Goal: Information Seeking & Learning: Find specific fact

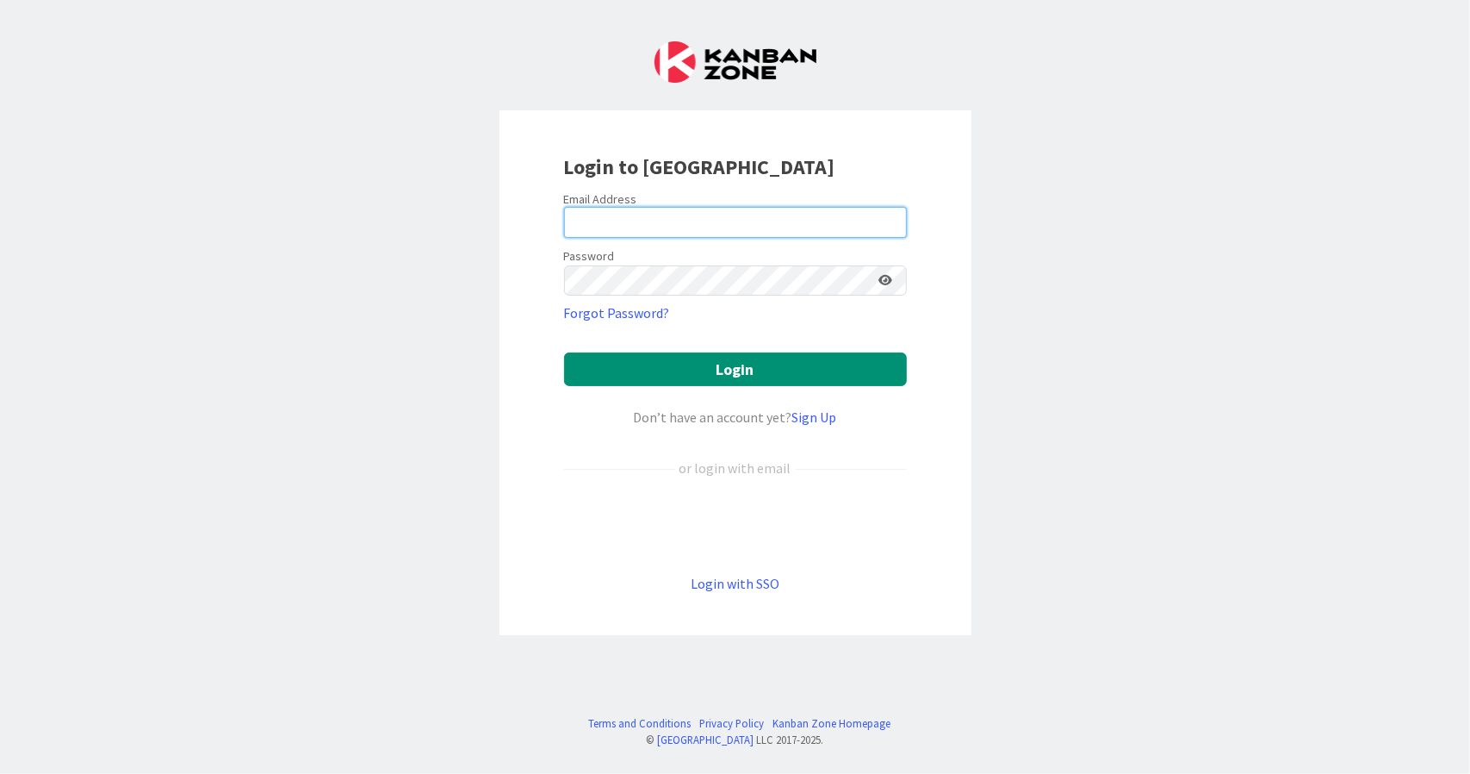
click at [586, 216] on input "email" at bounding box center [735, 222] width 343 height 31
type input "[PERSON_NAME][EMAIL_ADDRESS][DOMAIN_NAME]"
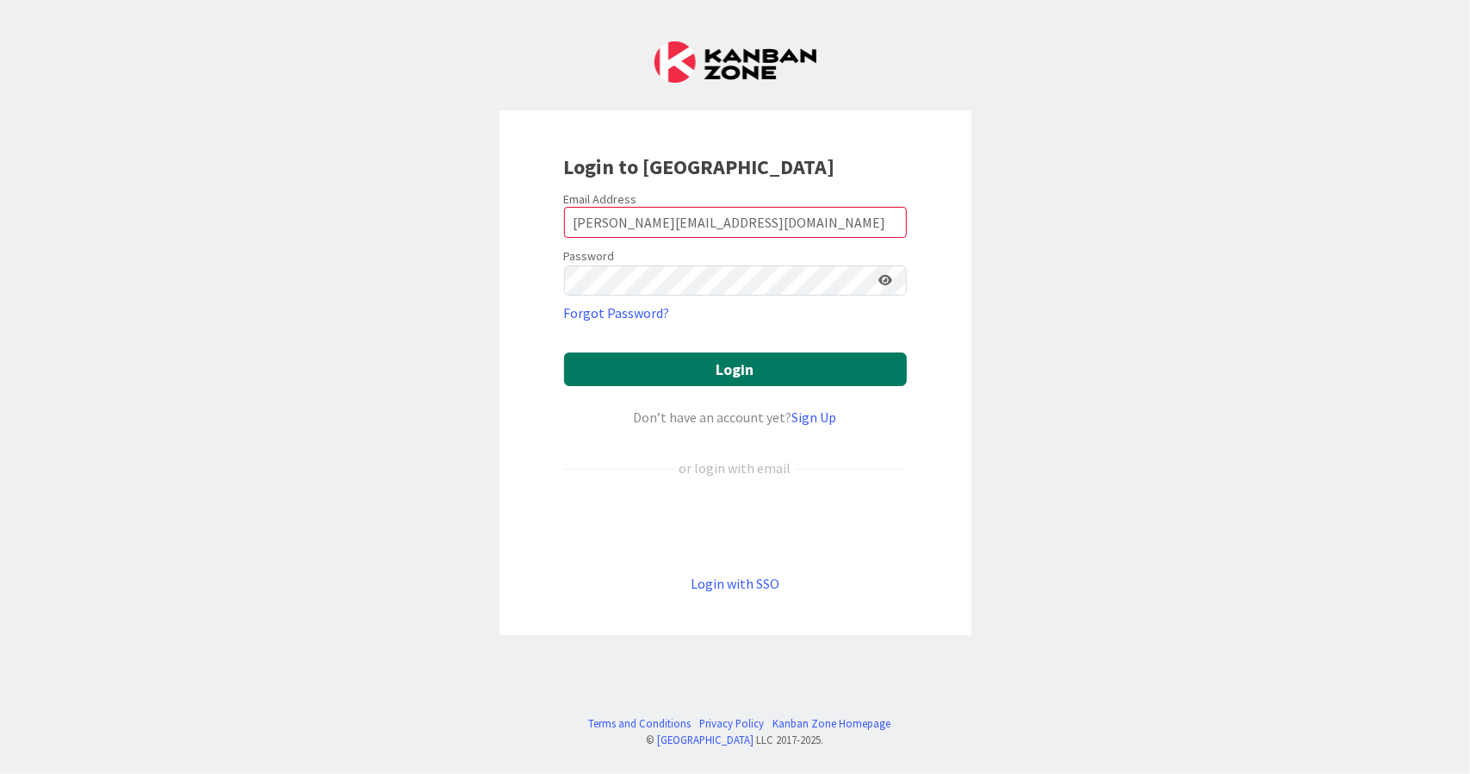
click at [705, 370] on button "Login" at bounding box center [735, 369] width 343 height 34
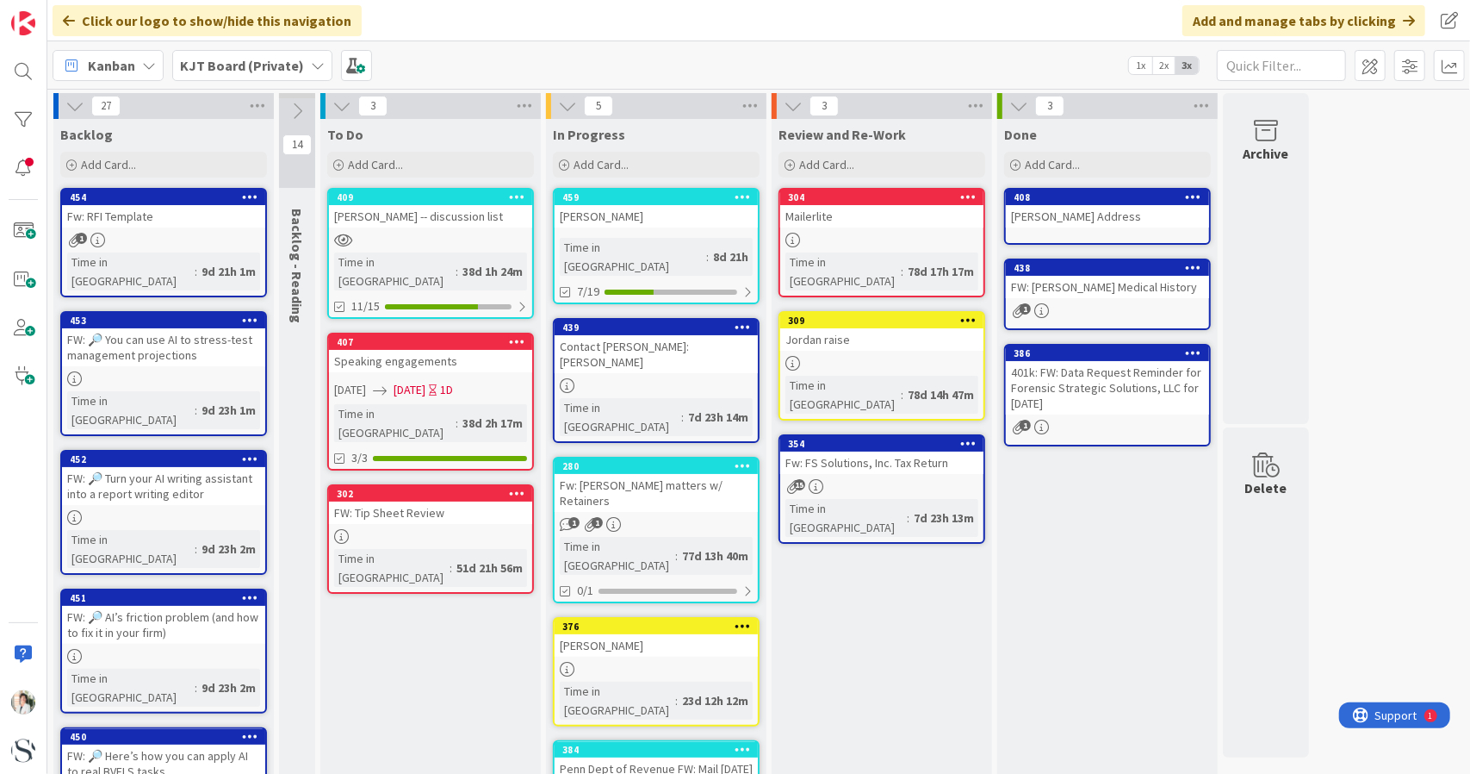
click at [214, 62] on b "KJT Board (Private)" at bounding box center [242, 65] width 124 height 17
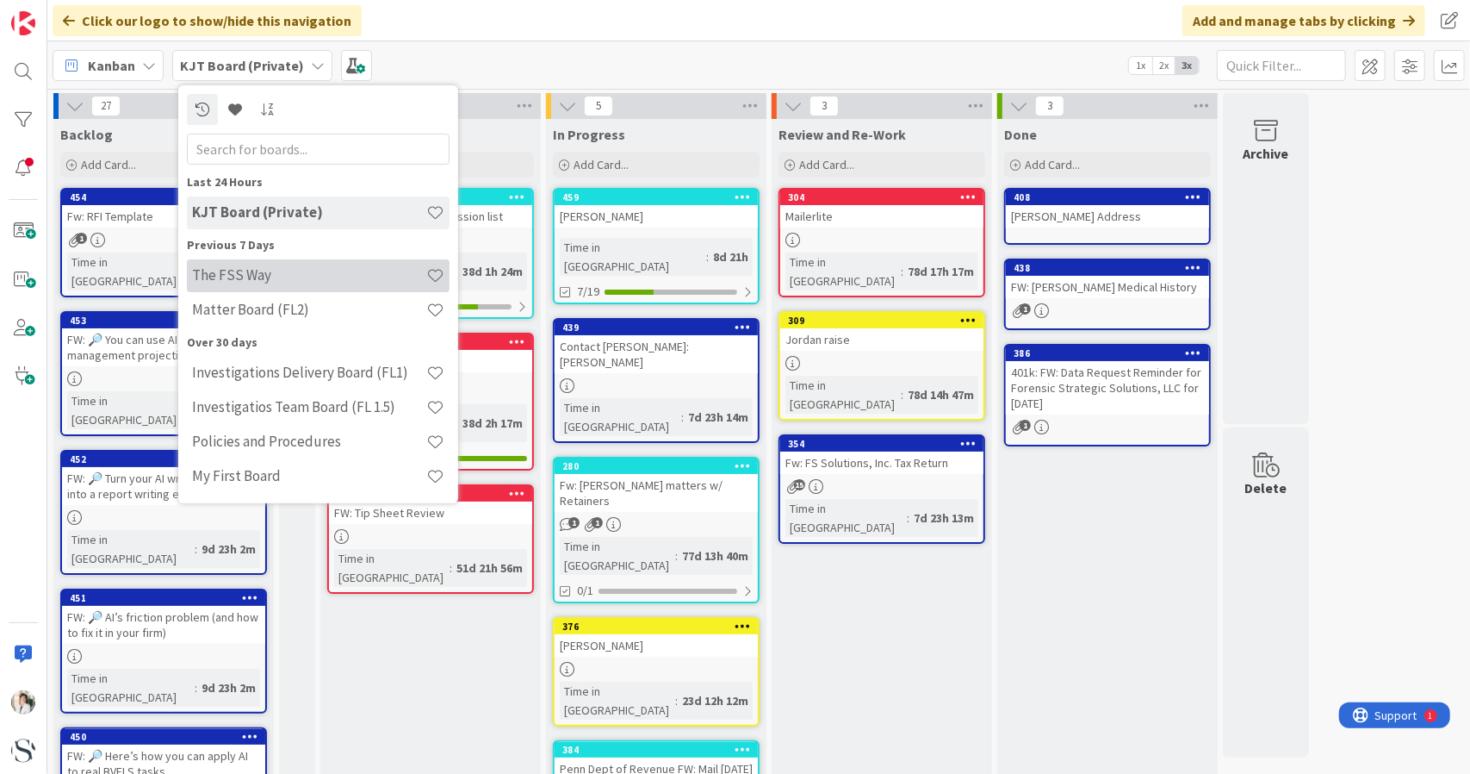
click at [260, 280] on h4 "The FSS Way" at bounding box center [309, 274] width 234 height 17
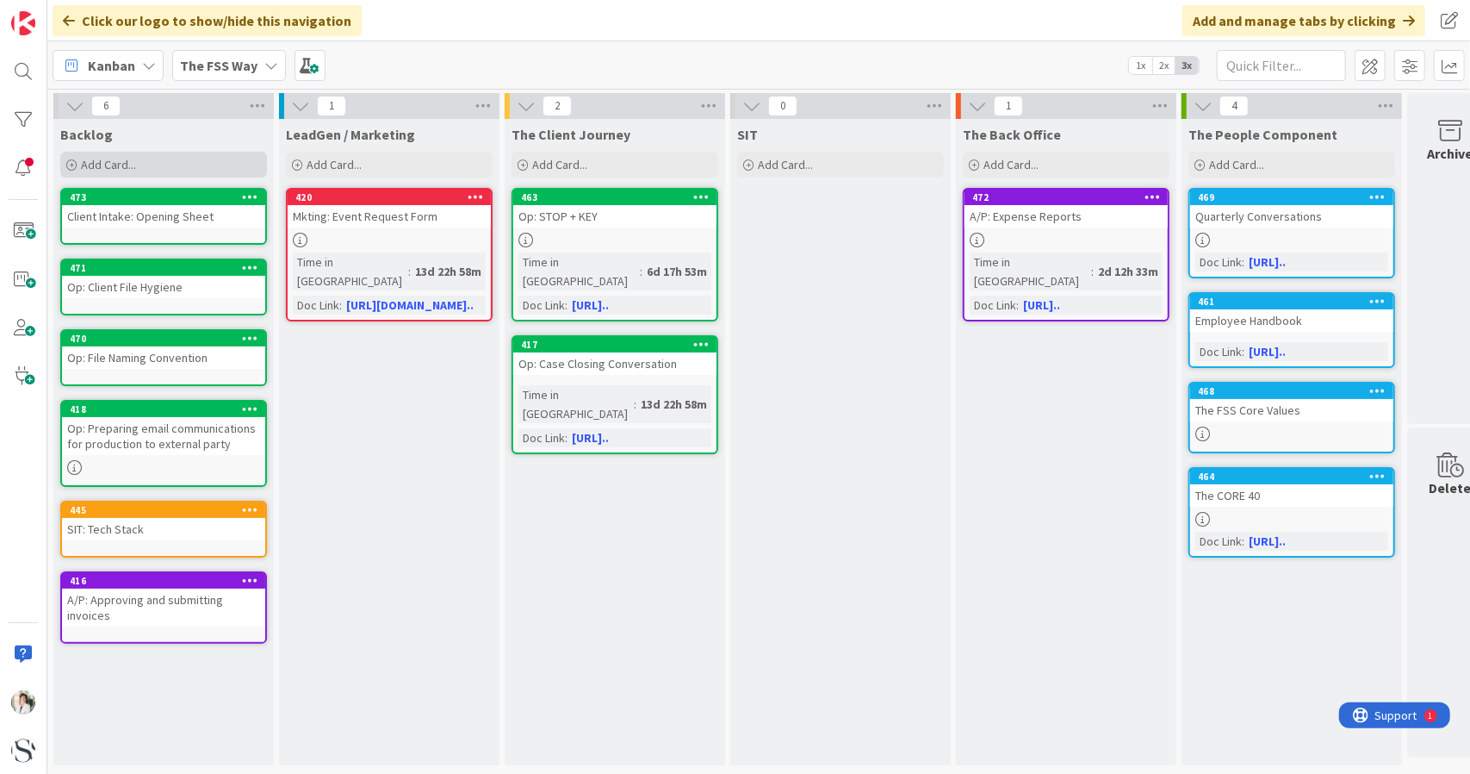
click at [104, 169] on span "Add Card..." at bounding box center [108, 165] width 55 height 16
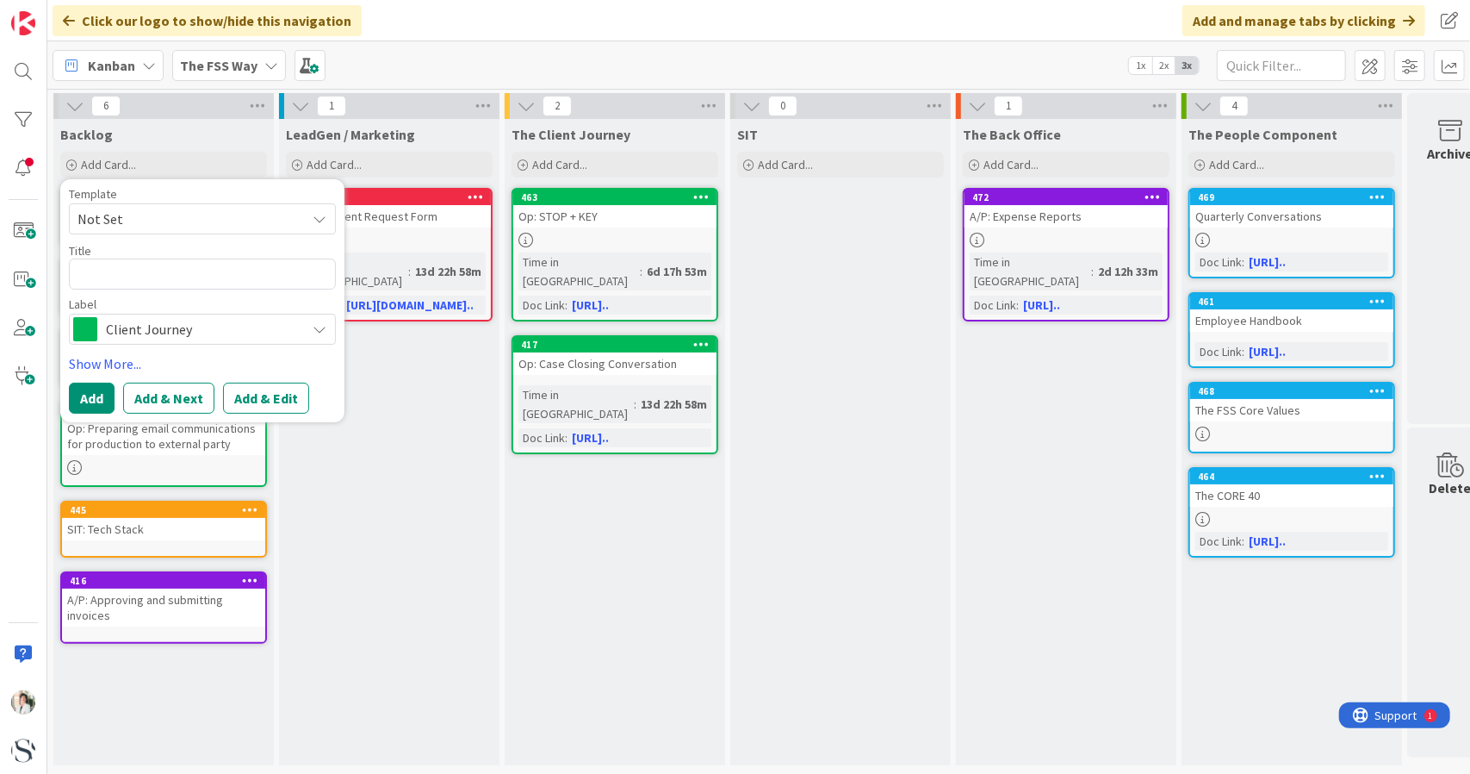
type textarea "x"
type textarea "A"
type textarea "x"
type textarea "Ad"
type textarea "x"
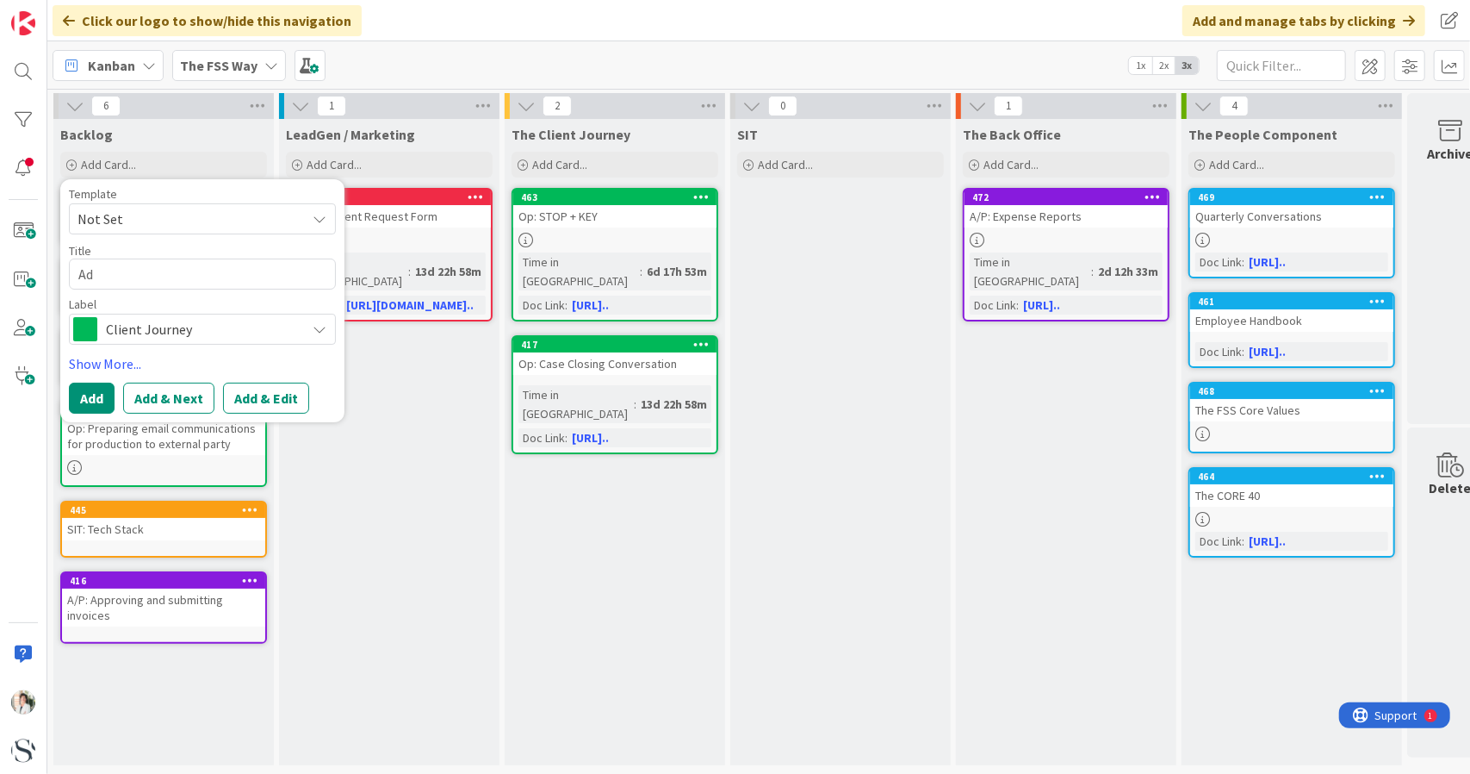
type textarea "Adm"
type textarea "x"
type textarea "Admi"
type textarea "x"
type textarea "Admin"
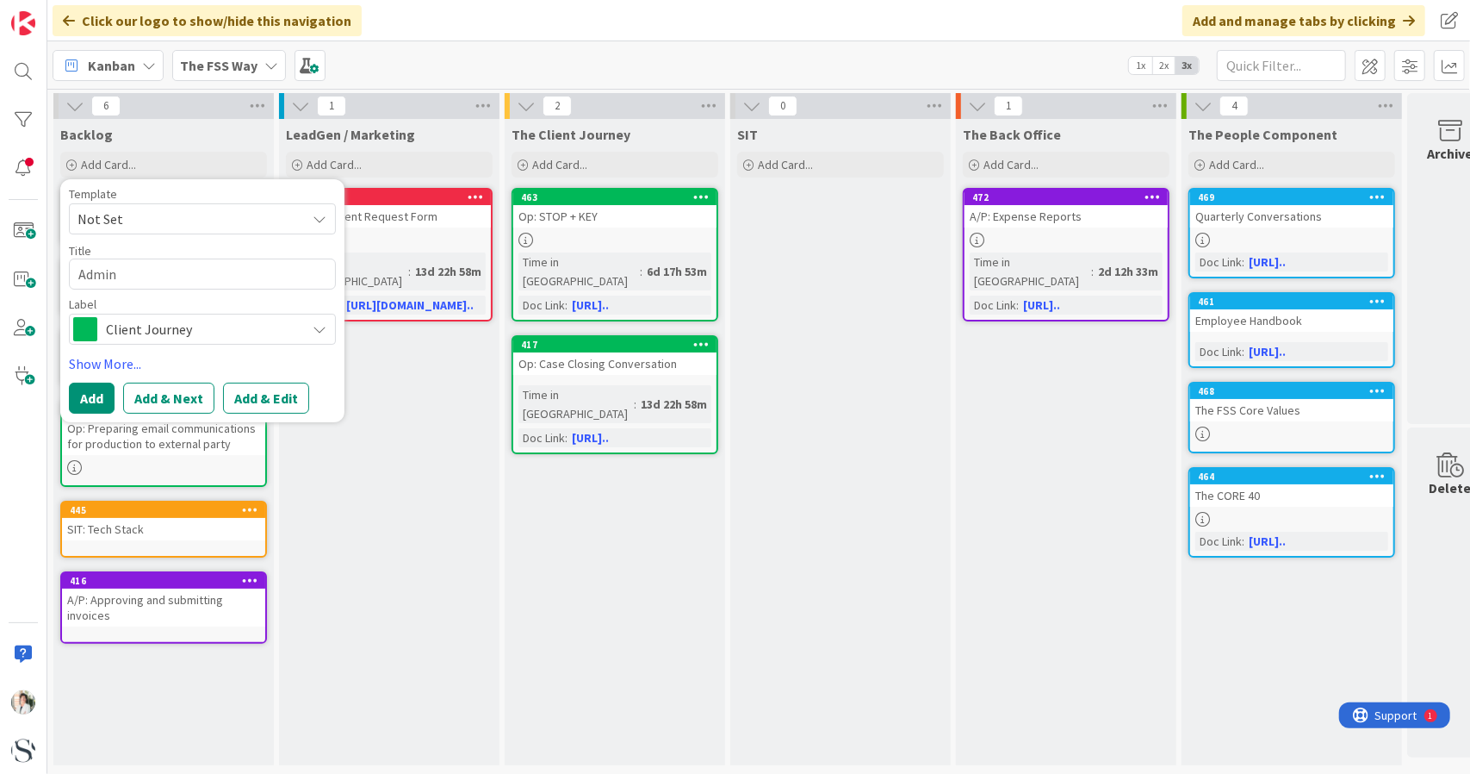
type textarea "x"
type textarea "Admin"
type textarea "x"
type textarea "Admin F"
type textarea "x"
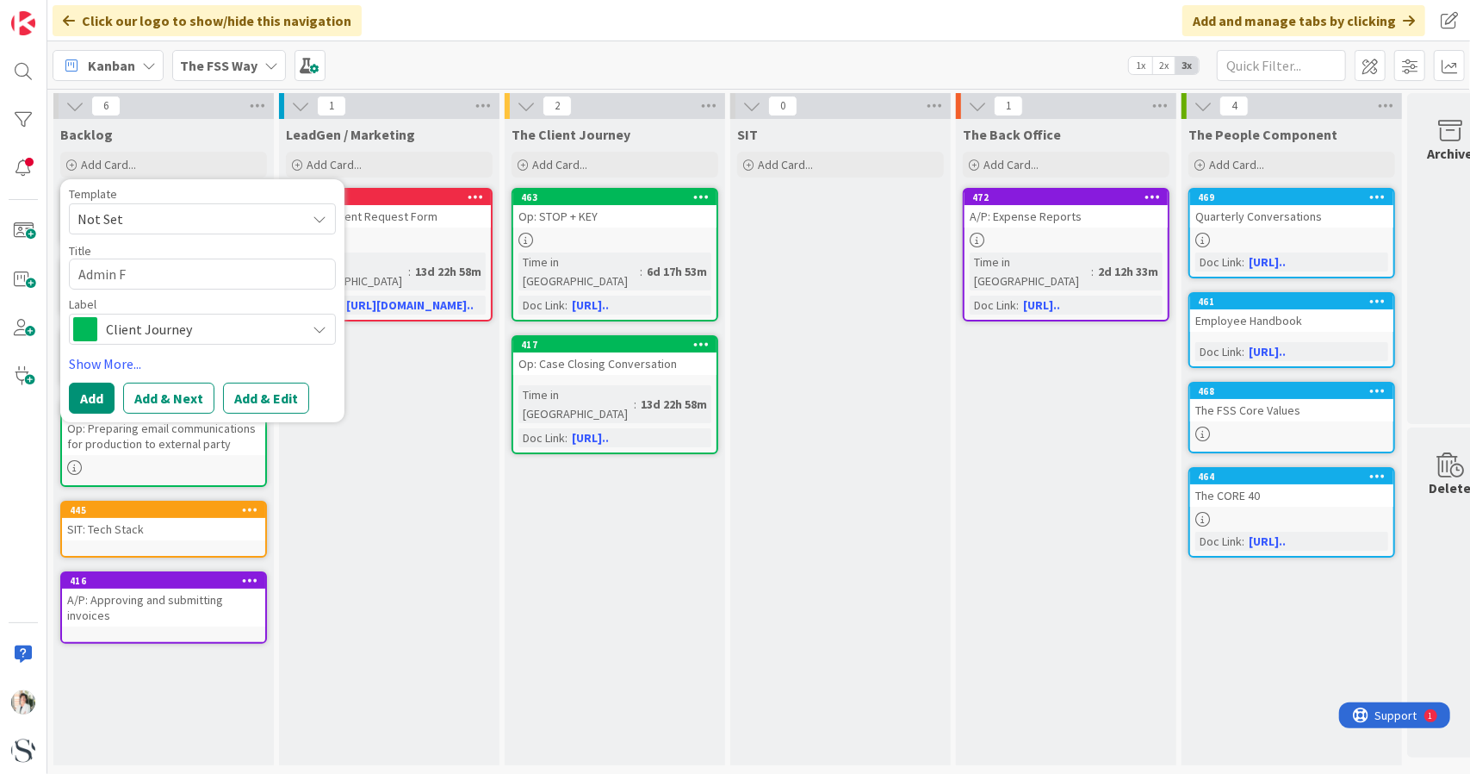
type textarea "Admin"
type textarea "x"
type textarea "Admin"
type textarea "x"
type textarea "Admi"
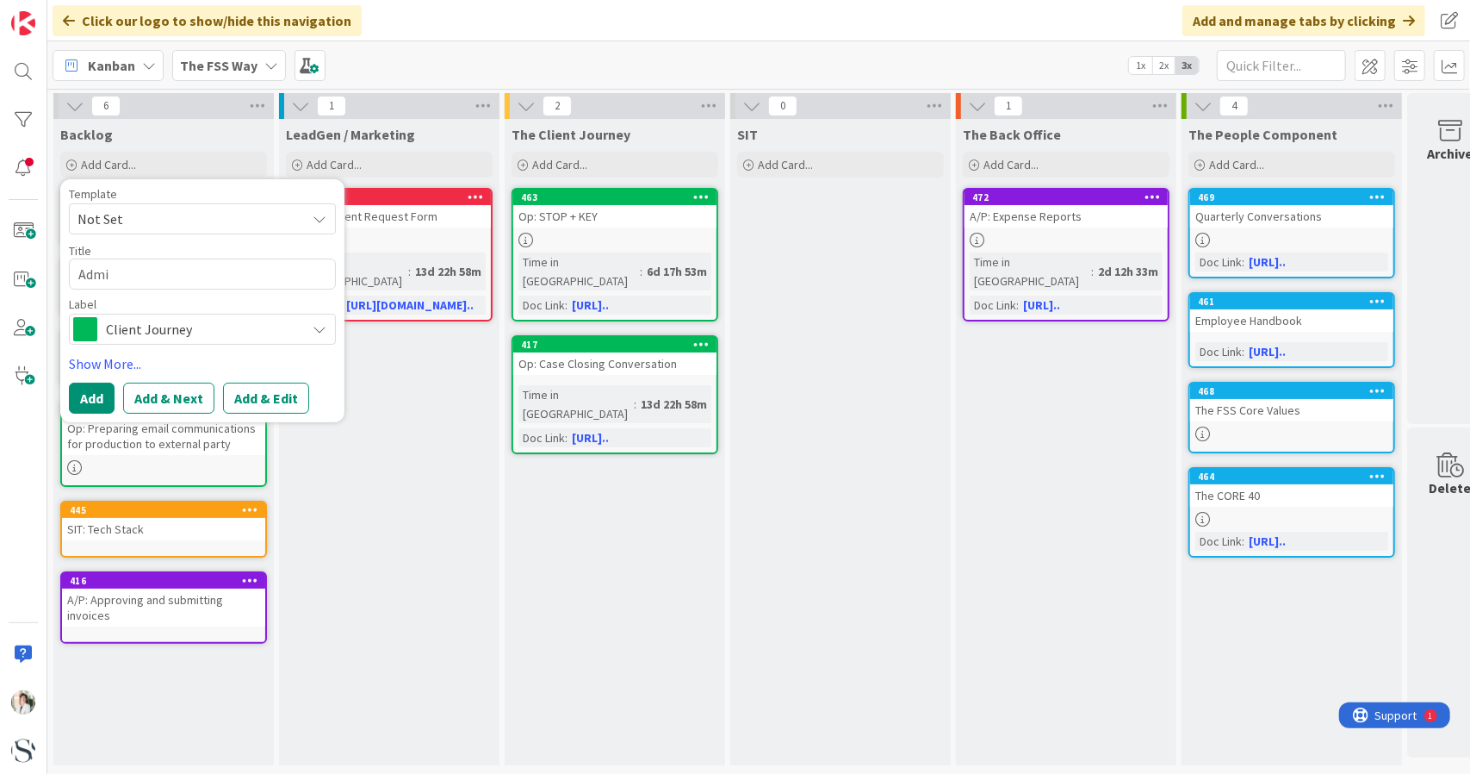
type textarea "x"
type textarea "Adm"
type textarea "x"
type textarea "Ad"
type textarea "x"
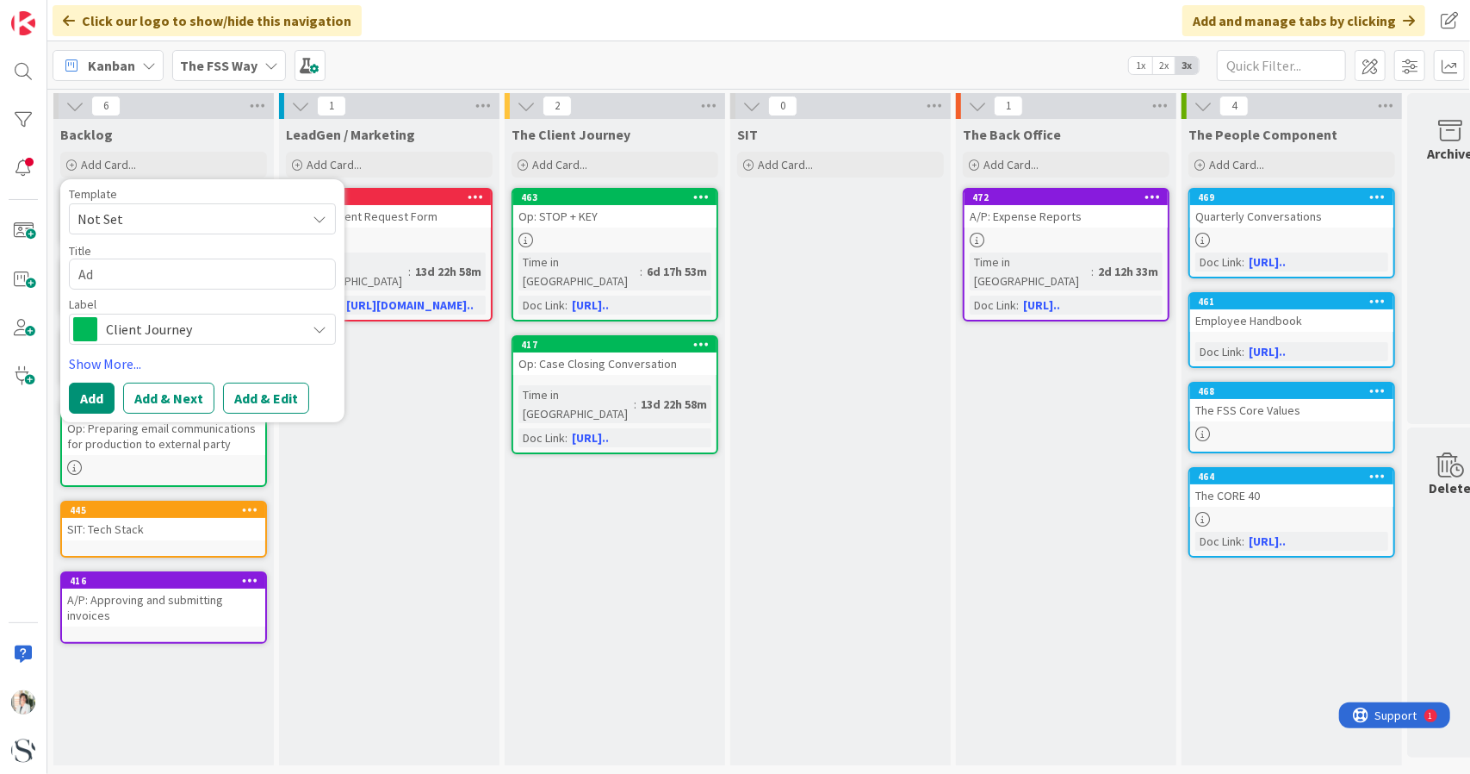
type textarea "A"
type textarea "x"
type textarea "Ad"
type textarea "x"
type textarea "Ad:"
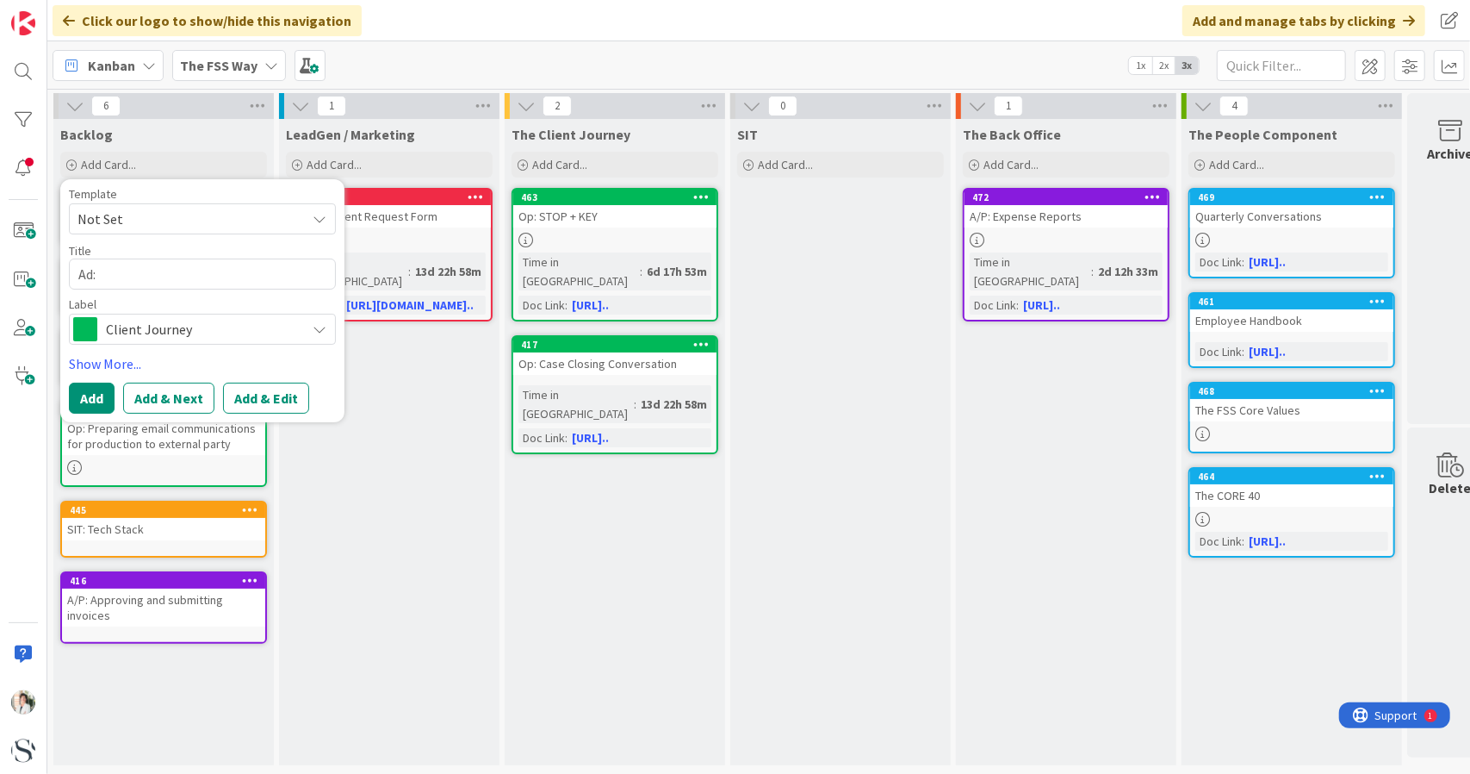
type textarea "x"
type textarea "Ad:"
type textarea "x"
type textarea "Ad:"
type textarea "x"
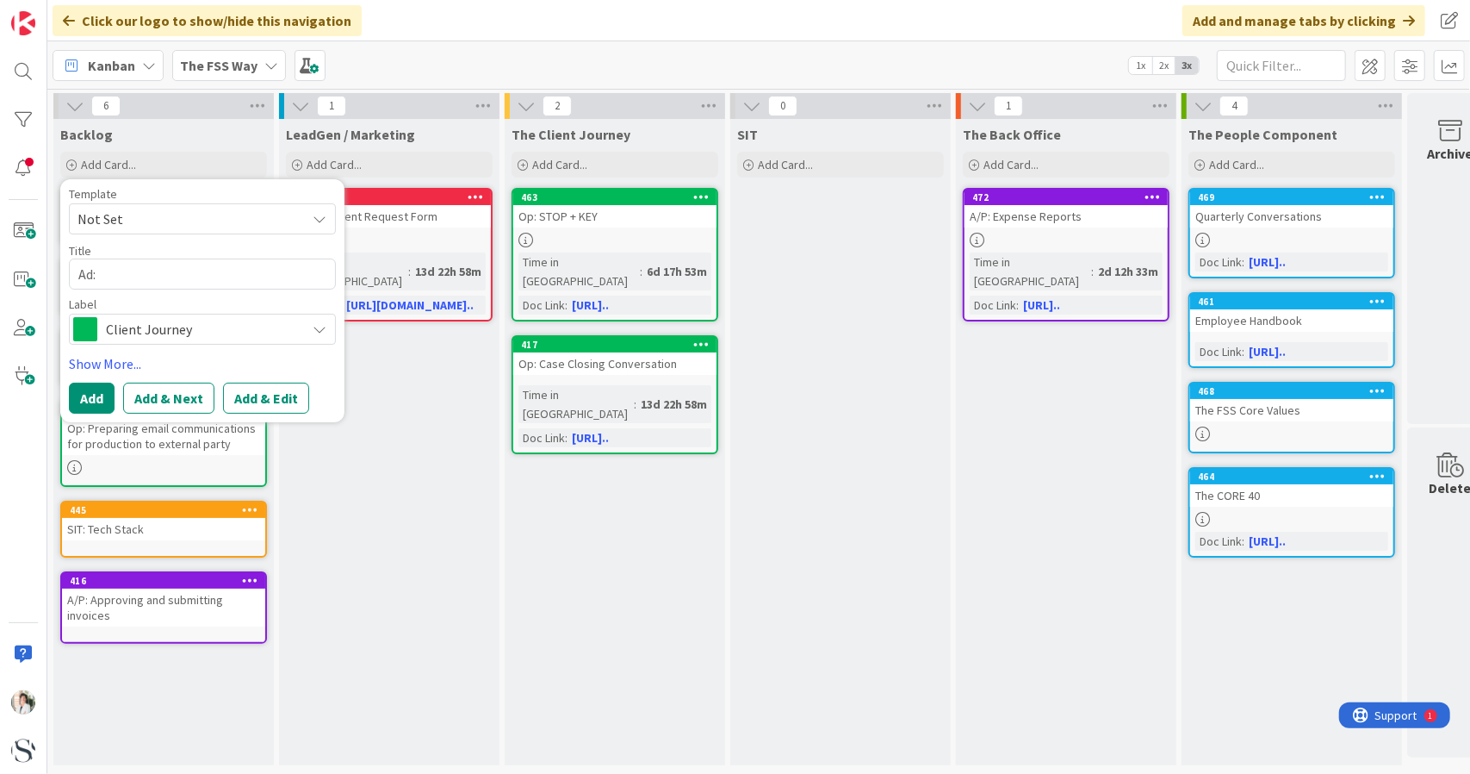
type textarea "Ad: M"
type textarea "x"
type textarea "Ad: Mi"
type textarea "x"
type textarea "Ad: Mis"
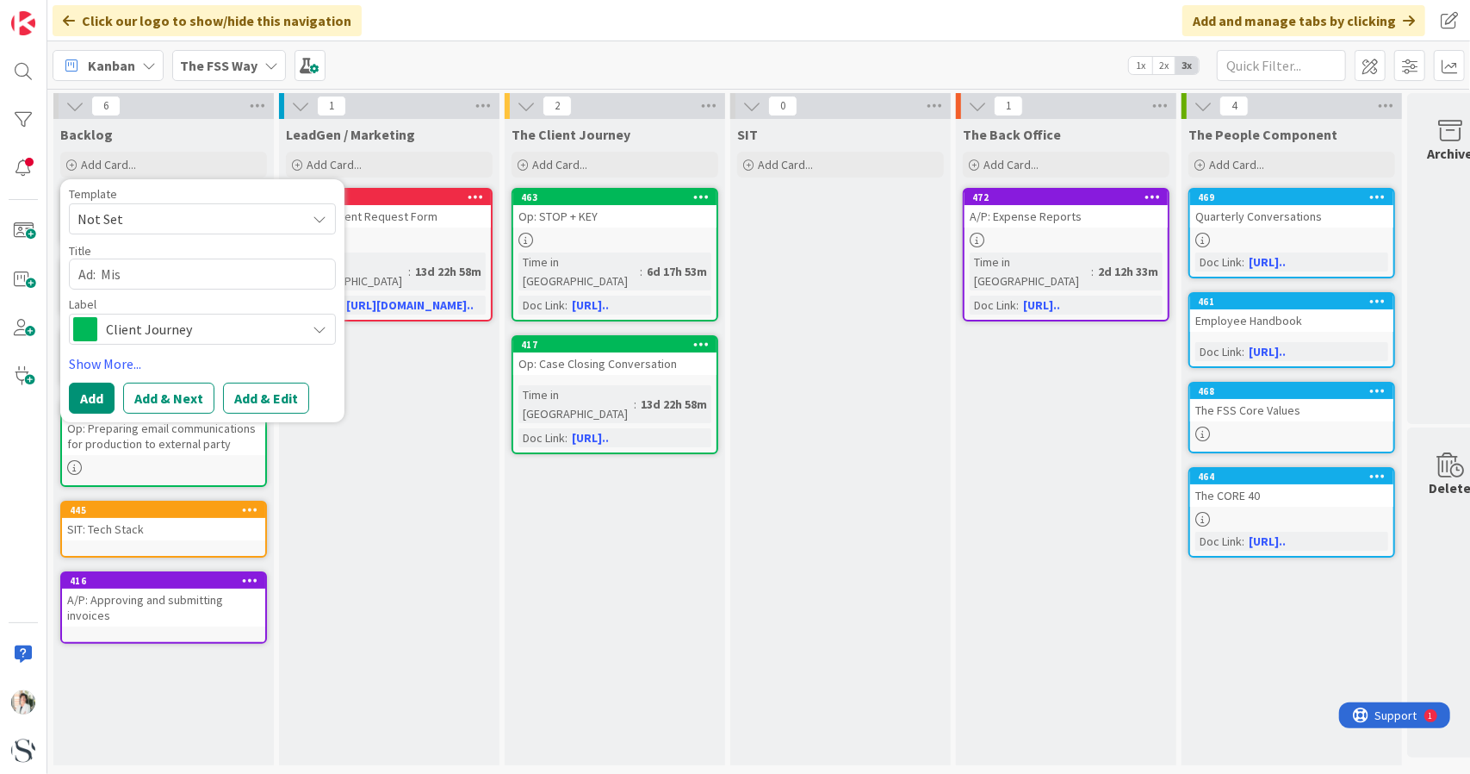
type textarea "x"
type textarea "Ad: Misc"
type textarea "x"
type textarea "Ad: [PERSON_NAME]"
type textarea "x"
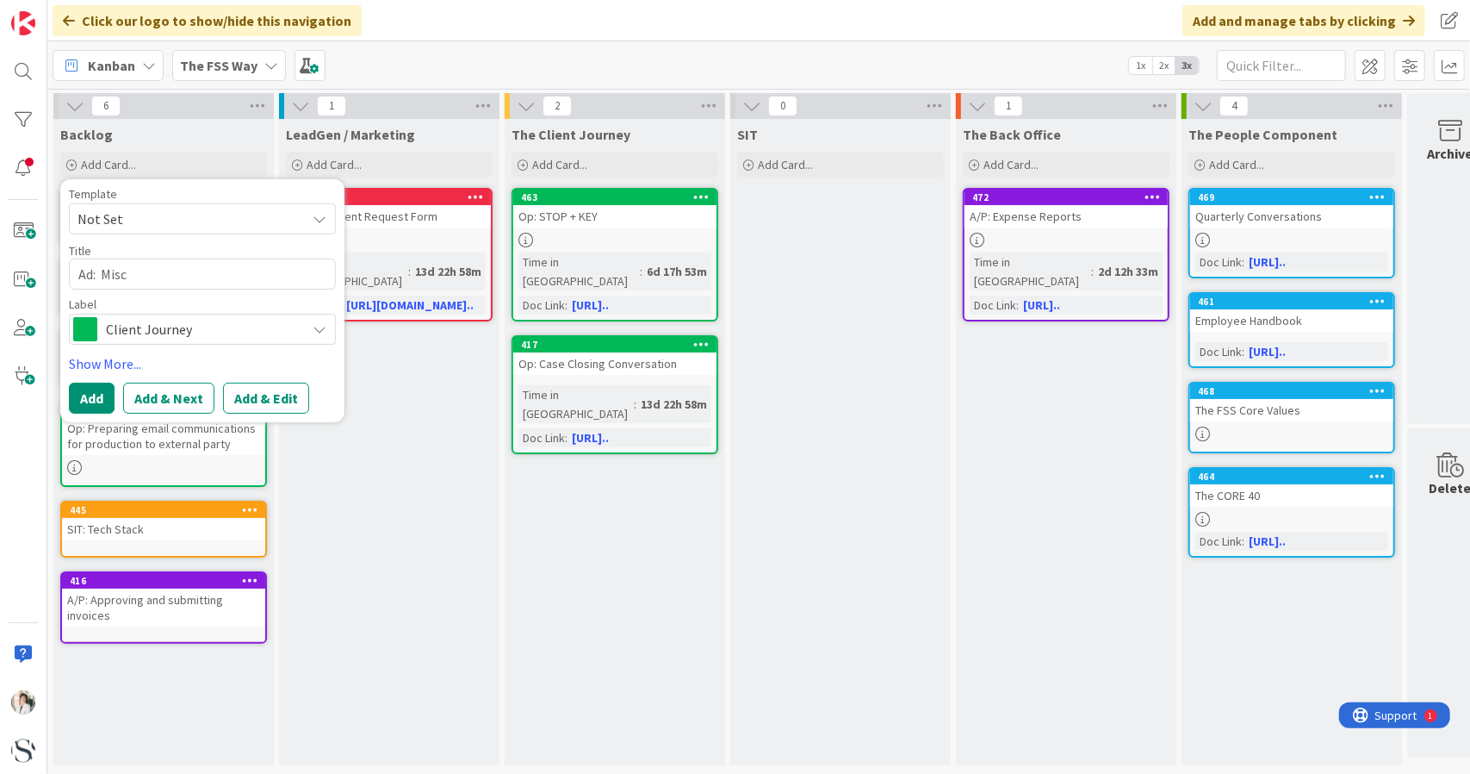
type textarea "Ad: Misc"
click at [189, 326] on span "Client Journey" at bounding box center [201, 329] width 191 height 24
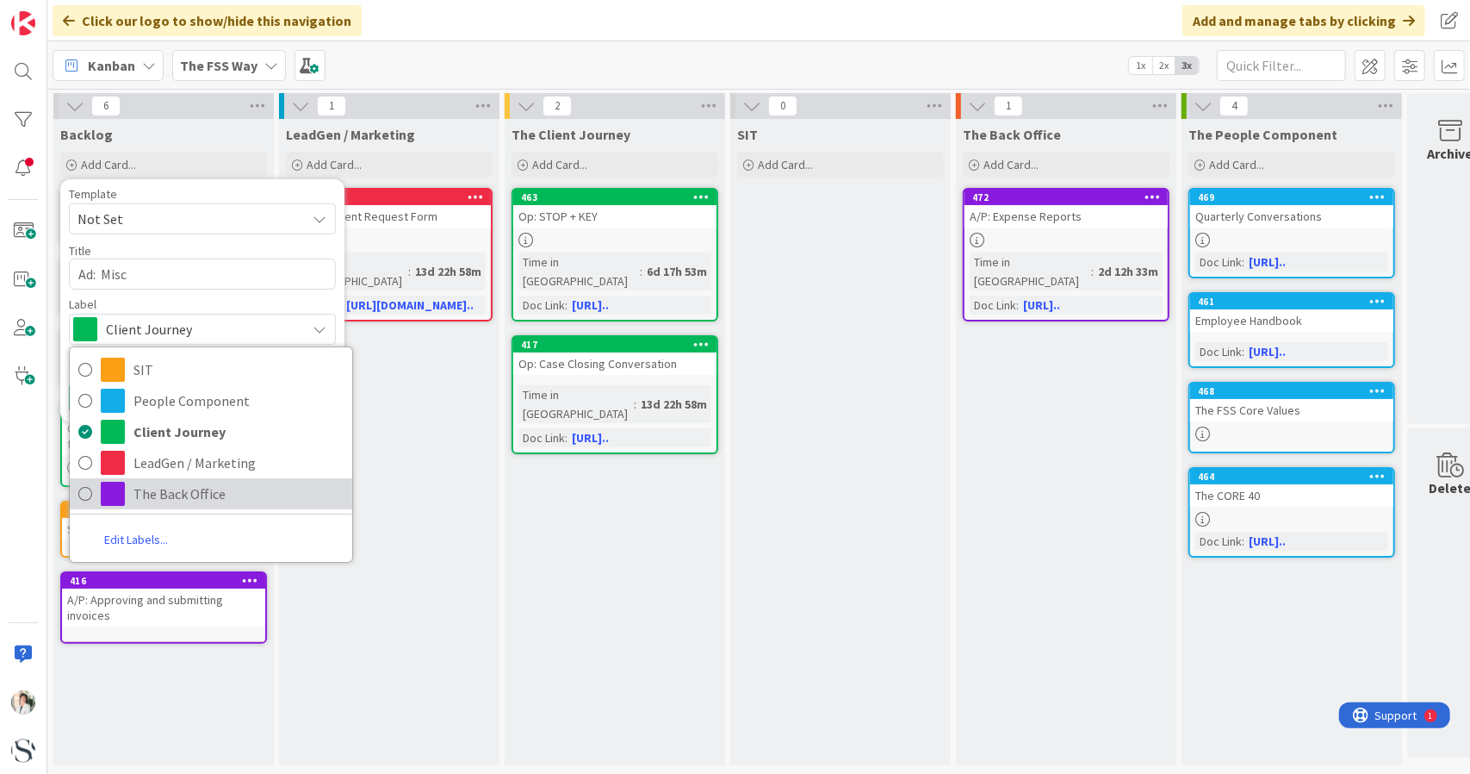
click at [102, 493] on span at bounding box center [113, 494] width 24 height 24
type textarea "x"
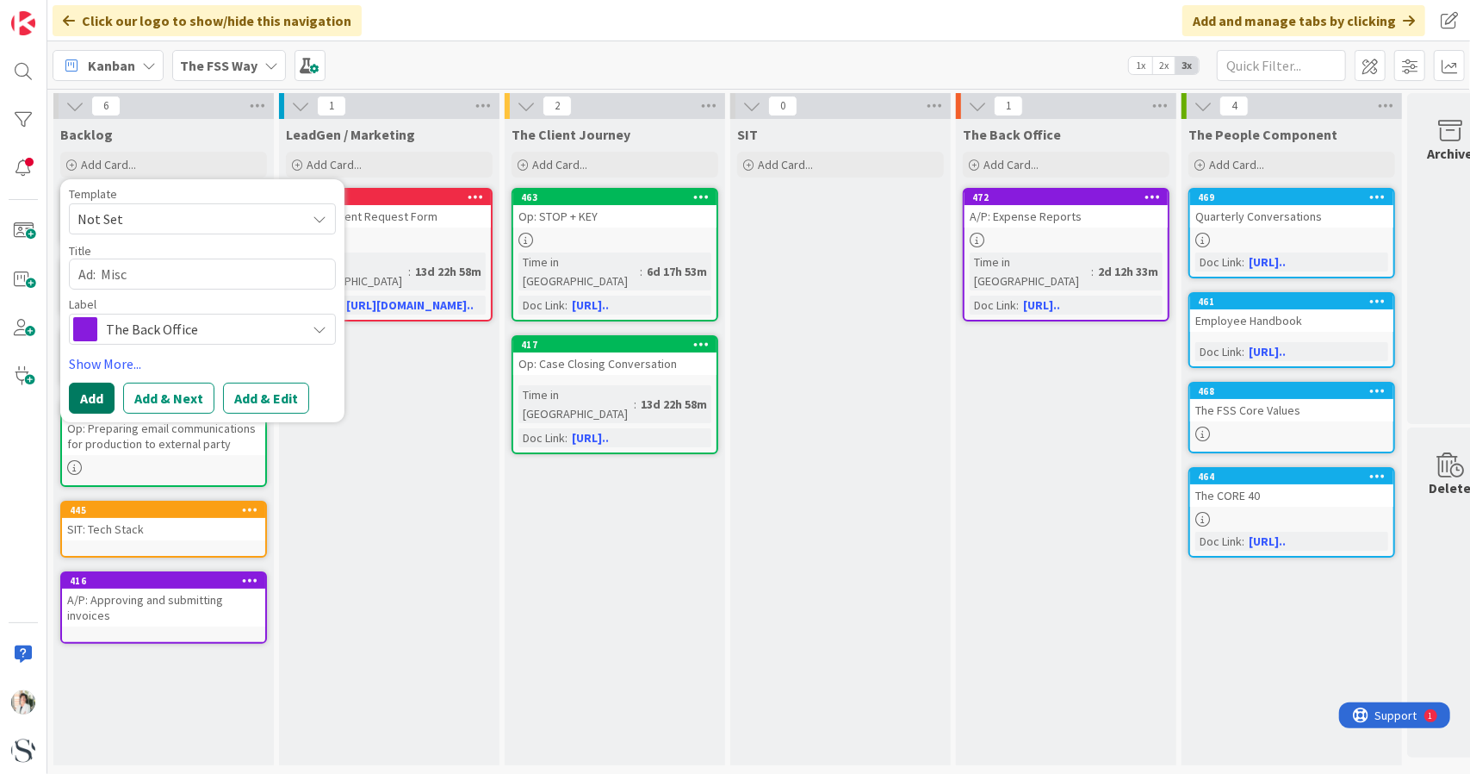
click at [88, 394] on button "Add" at bounding box center [92, 397] width 46 height 31
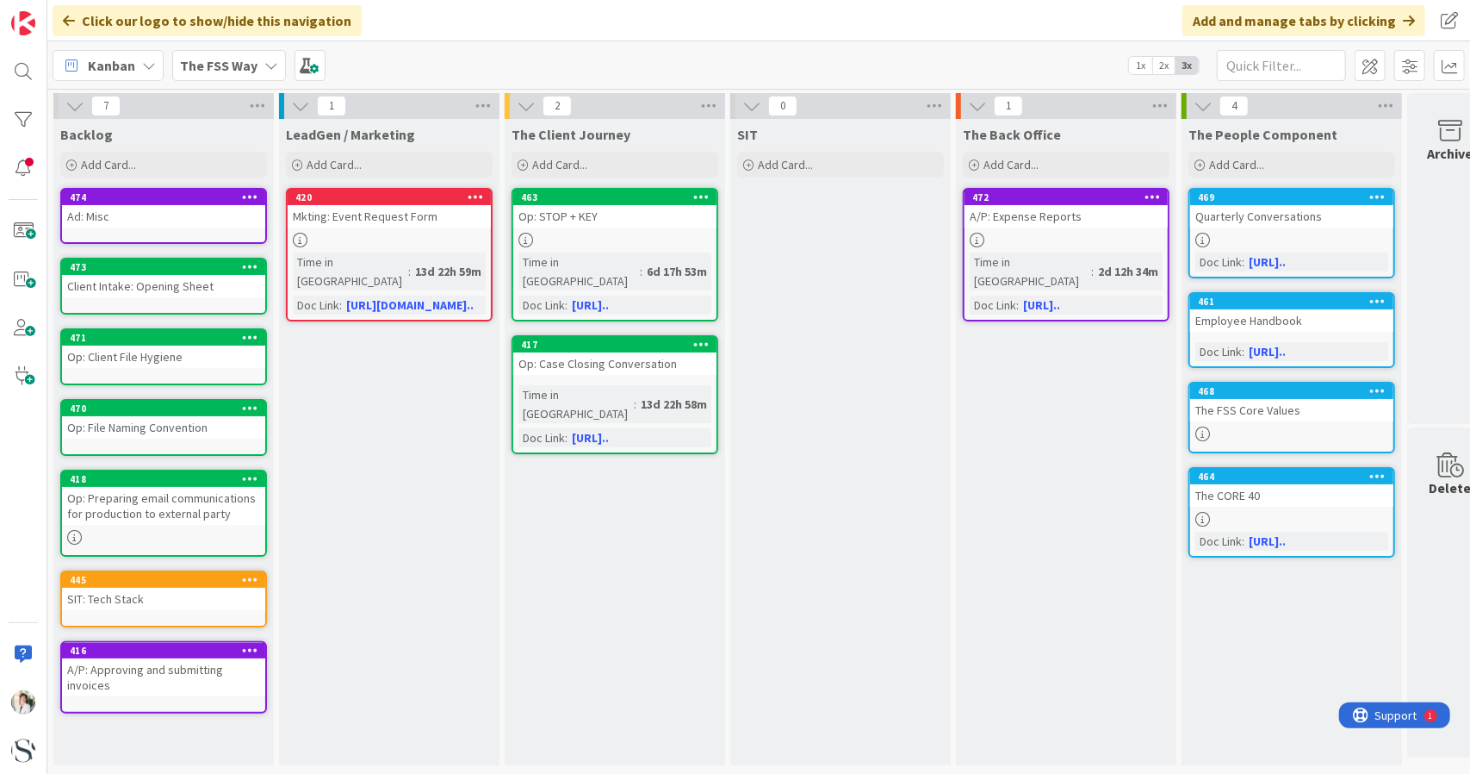
scroll to position [5, 0]
click at [162, 212] on div "Ad: Misc" at bounding box center [163, 216] width 203 height 22
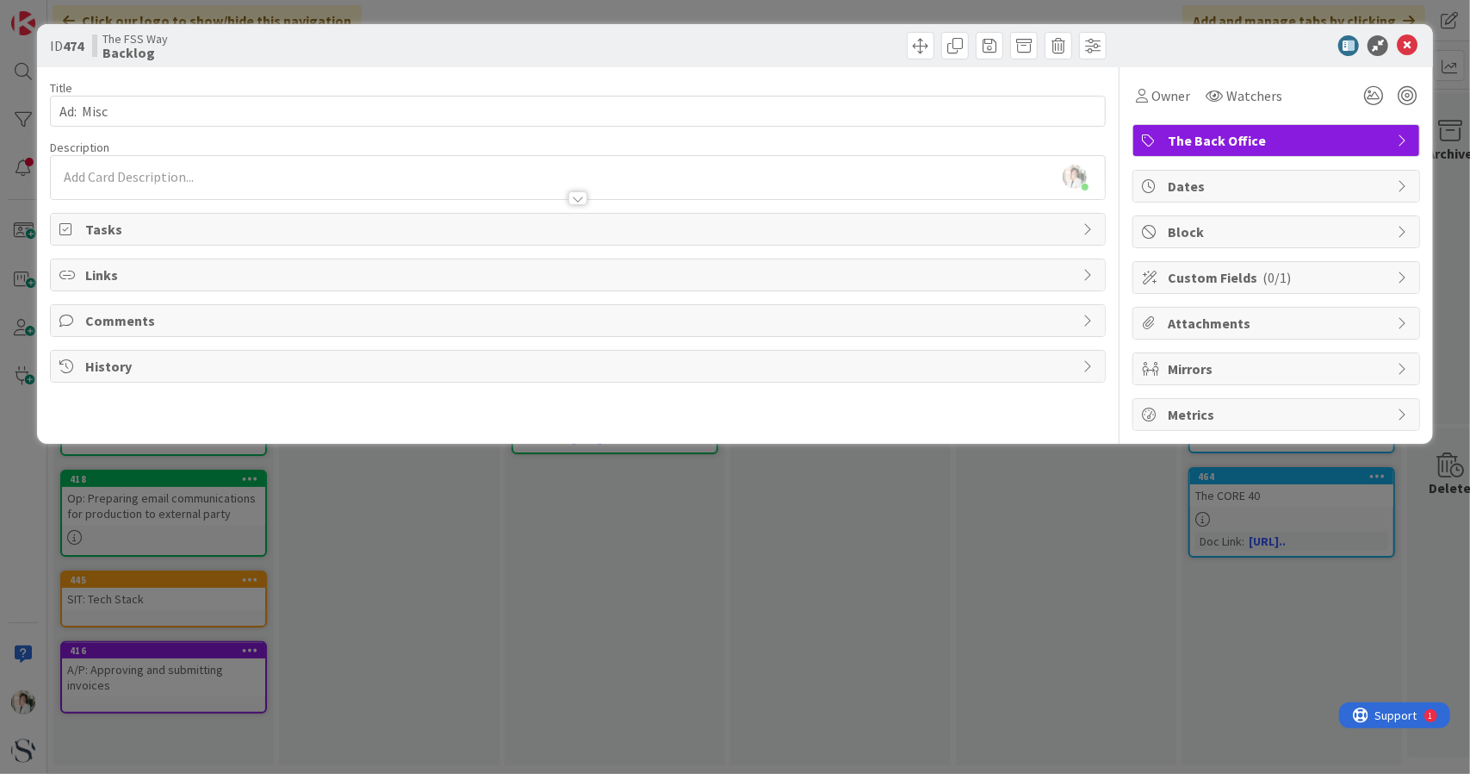
click at [183, 228] on span "Tasks" at bounding box center [580, 229] width 990 height 21
click at [115, 176] on div "[PERSON_NAME] just joined" at bounding box center [578, 177] width 1055 height 43
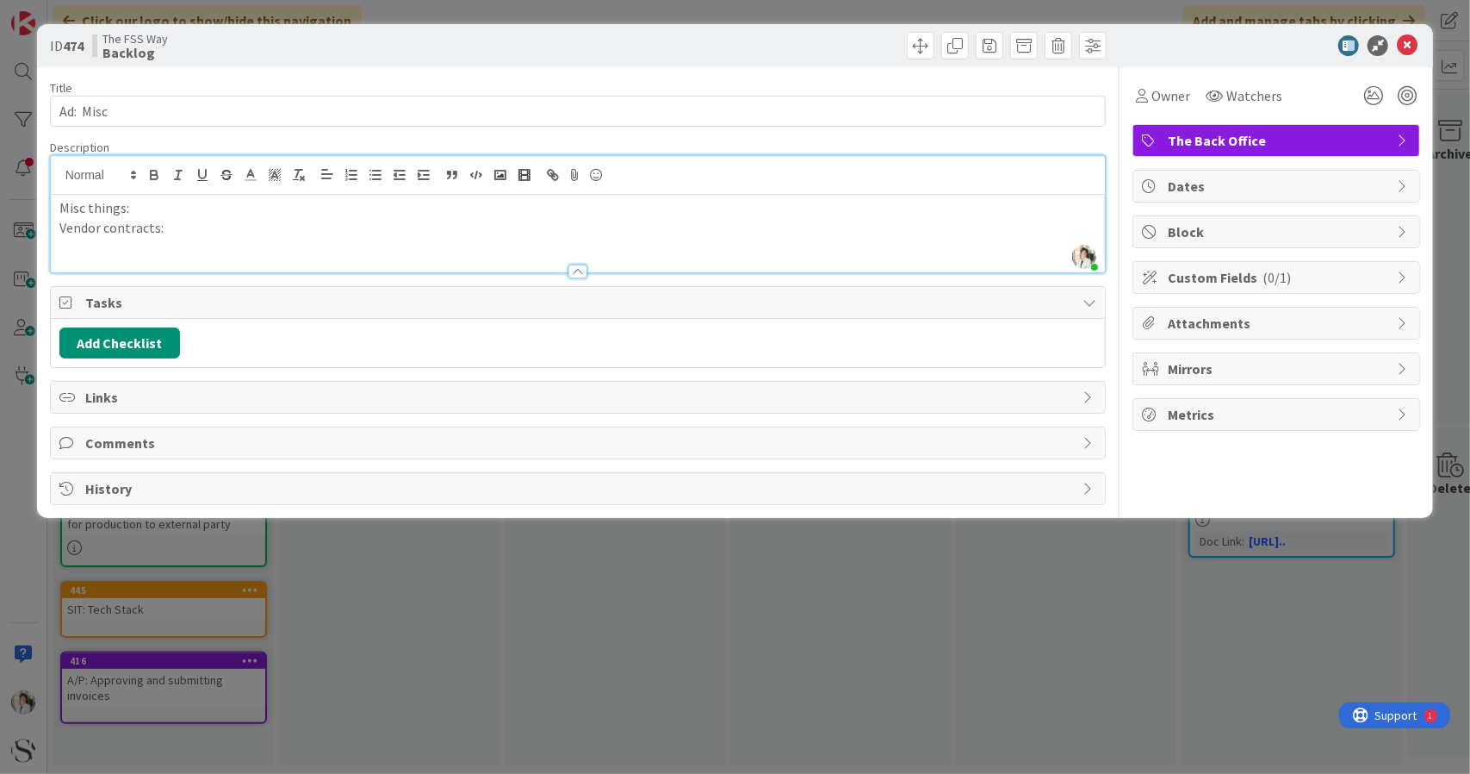
click at [191, 232] on p "Vendor contracts:" at bounding box center [578, 228] width 1038 height 20
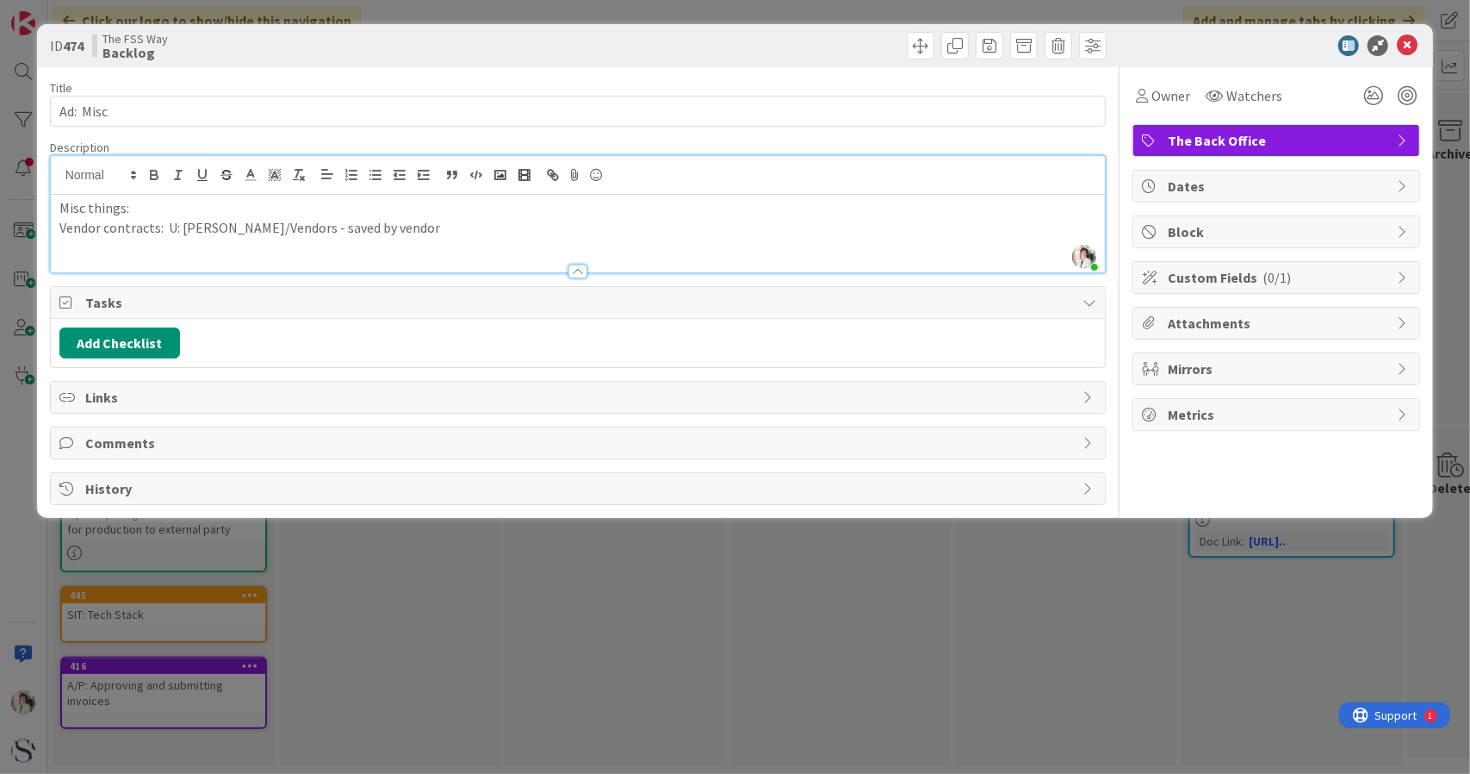
click at [569, 211] on p "Misc things:" at bounding box center [578, 208] width 1038 height 20
click at [1406, 44] on icon at bounding box center [1407, 45] width 21 height 21
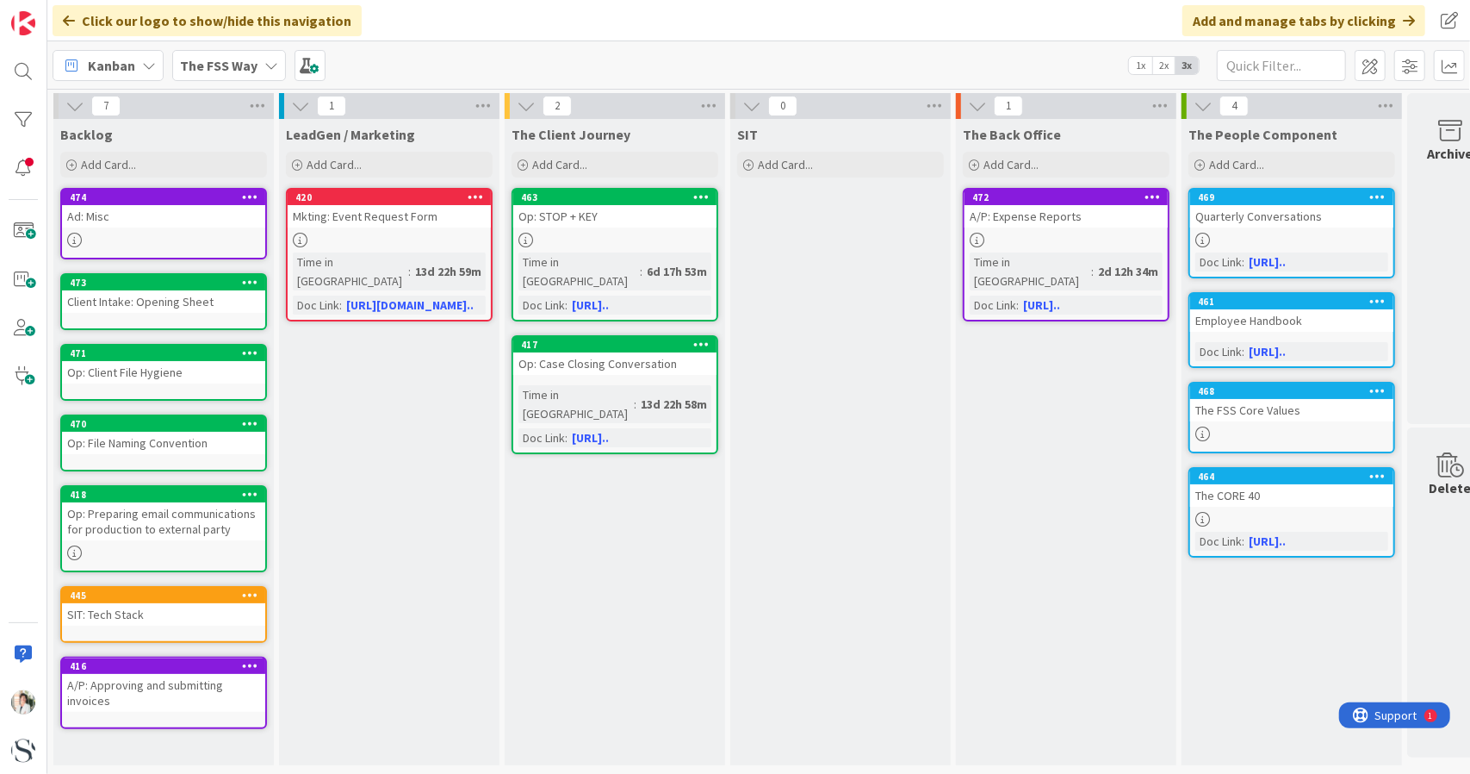
click at [127, 695] on div "A/P: Approving and submitting invoices" at bounding box center [163, 693] width 203 height 38
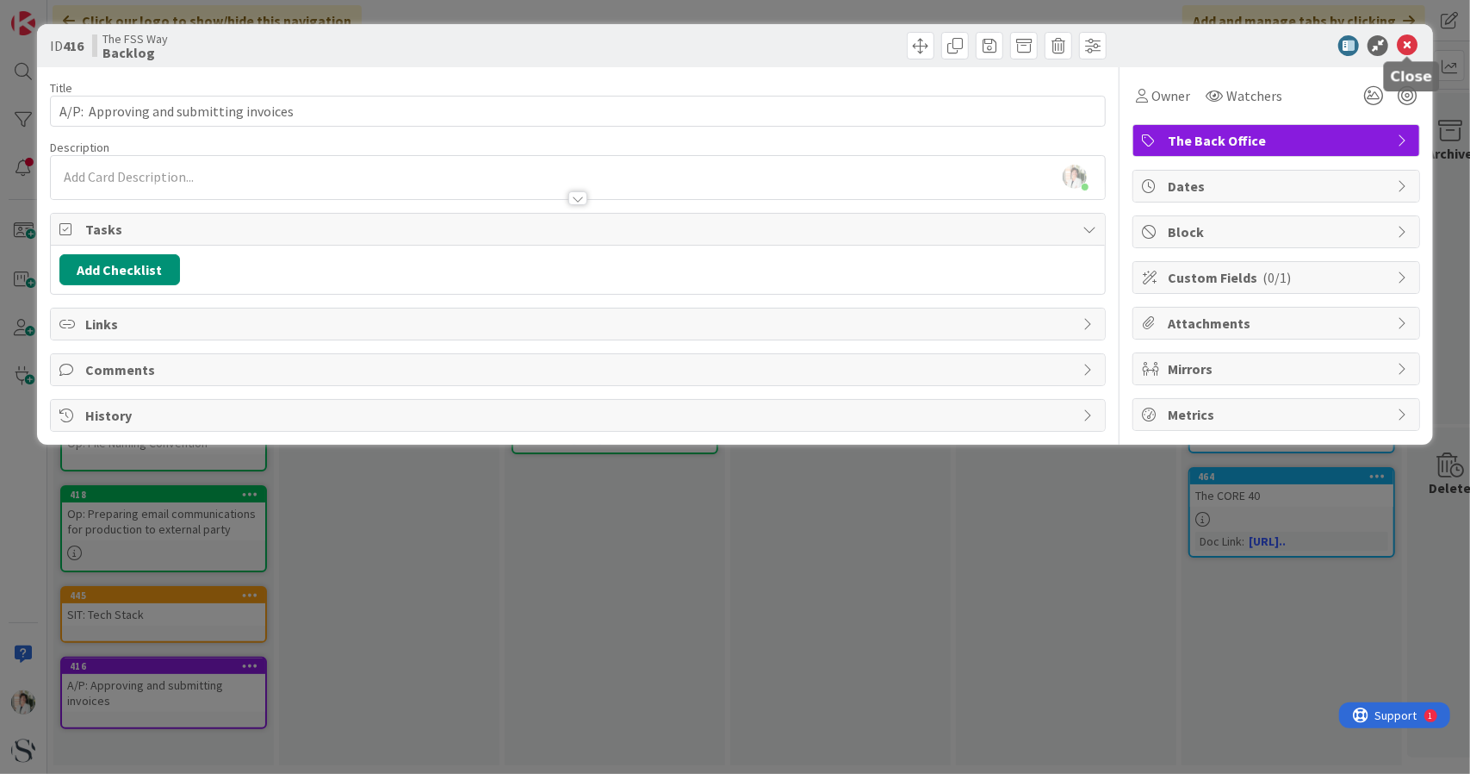
click at [1409, 43] on icon at bounding box center [1407, 45] width 21 height 21
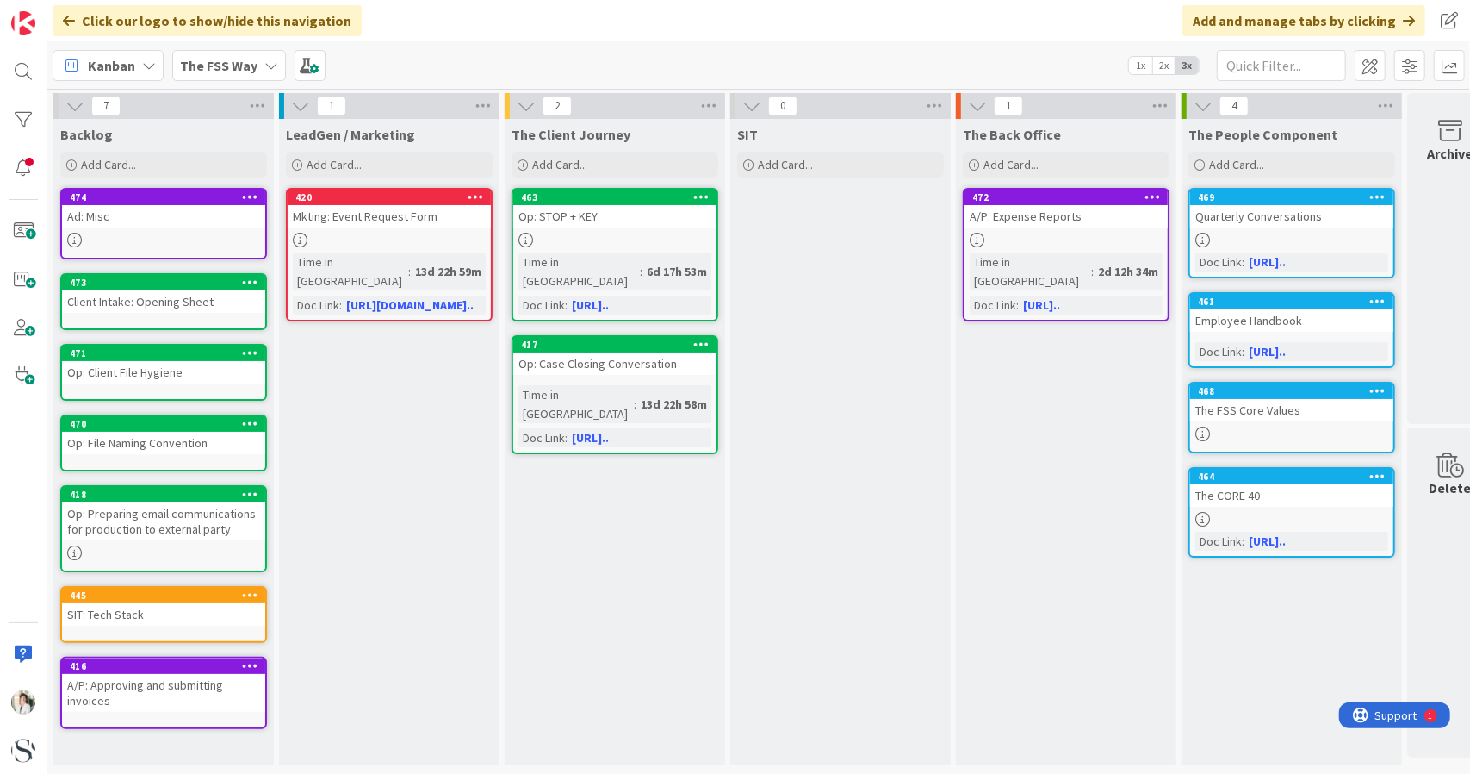
click at [195, 695] on div "A/P: Approving and submitting invoices" at bounding box center [163, 693] width 203 height 38
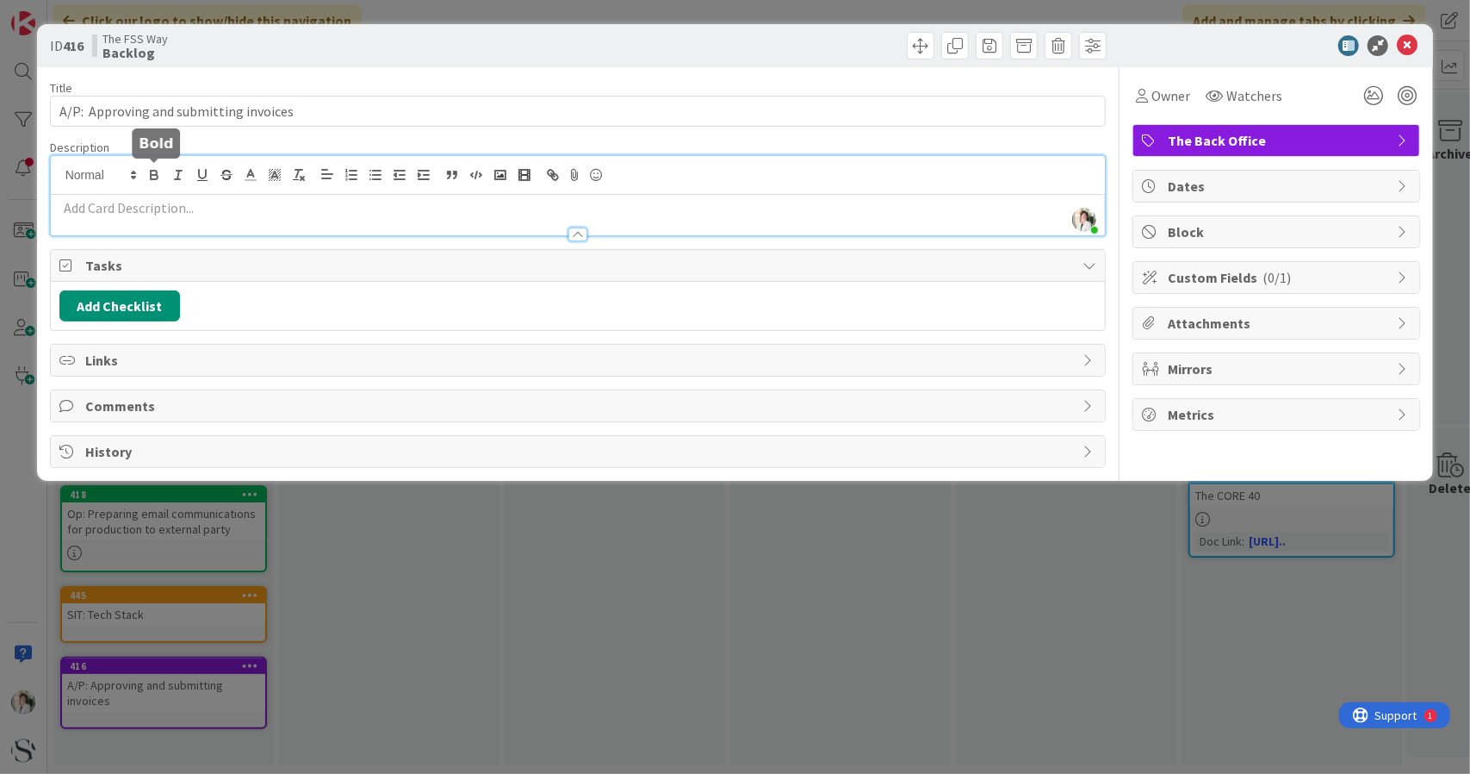
click at [153, 171] on div "[PERSON_NAME] just joined" at bounding box center [578, 195] width 1055 height 79
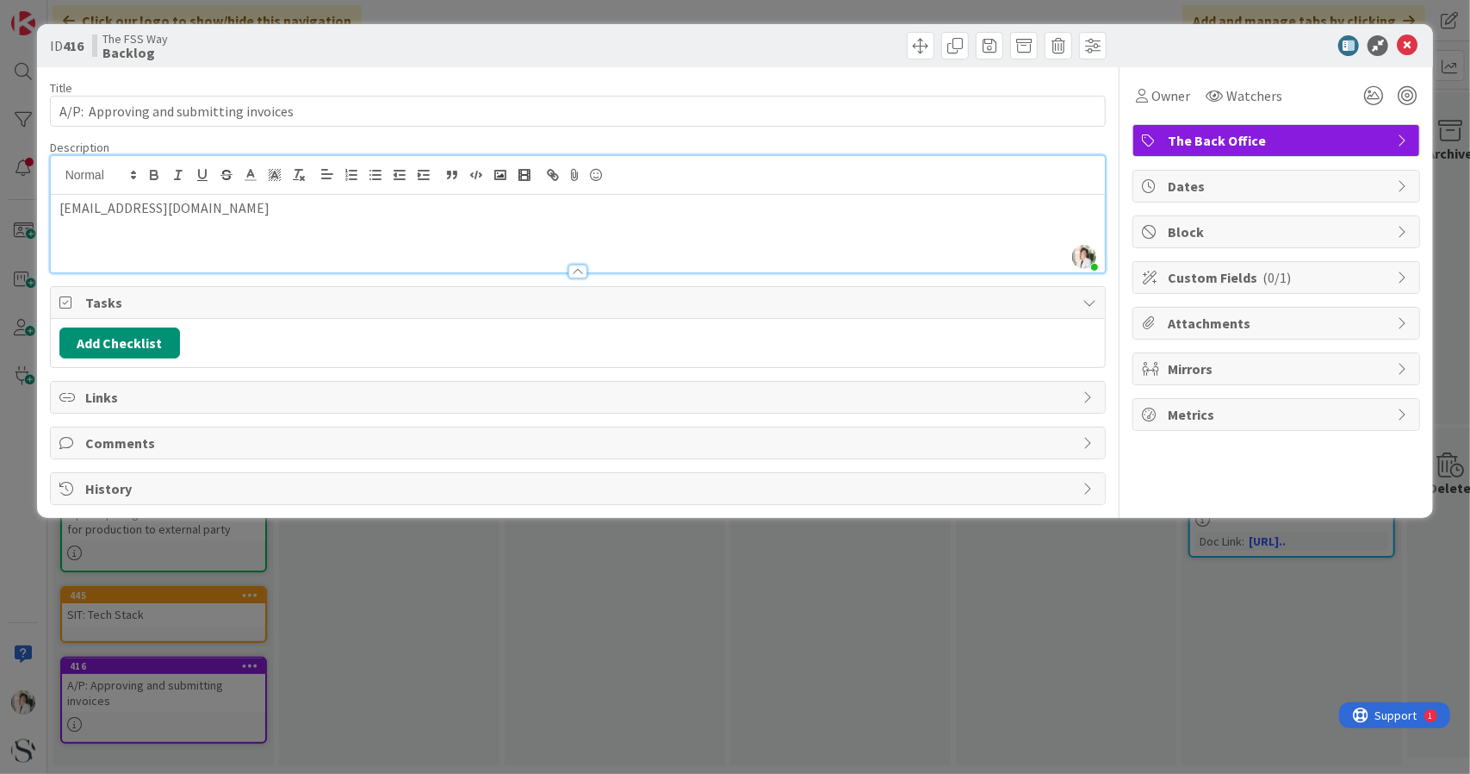
click at [59, 207] on p "[EMAIL_ADDRESS][DOMAIN_NAME]" at bounding box center [578, 208] width 1038 height 20
click at [60, 204] on p "Email invoices to: [EMAIL_ADDRESS][DOMAIN_NAME]" at bounding box center [578, 208] width 1038 height 20
click at [581, 214] on p "Send invoices via email to: [EMAIL_ADDRESS][DOMAIN_NAME]" at bounding box center [578, 208] width 1038 height 20
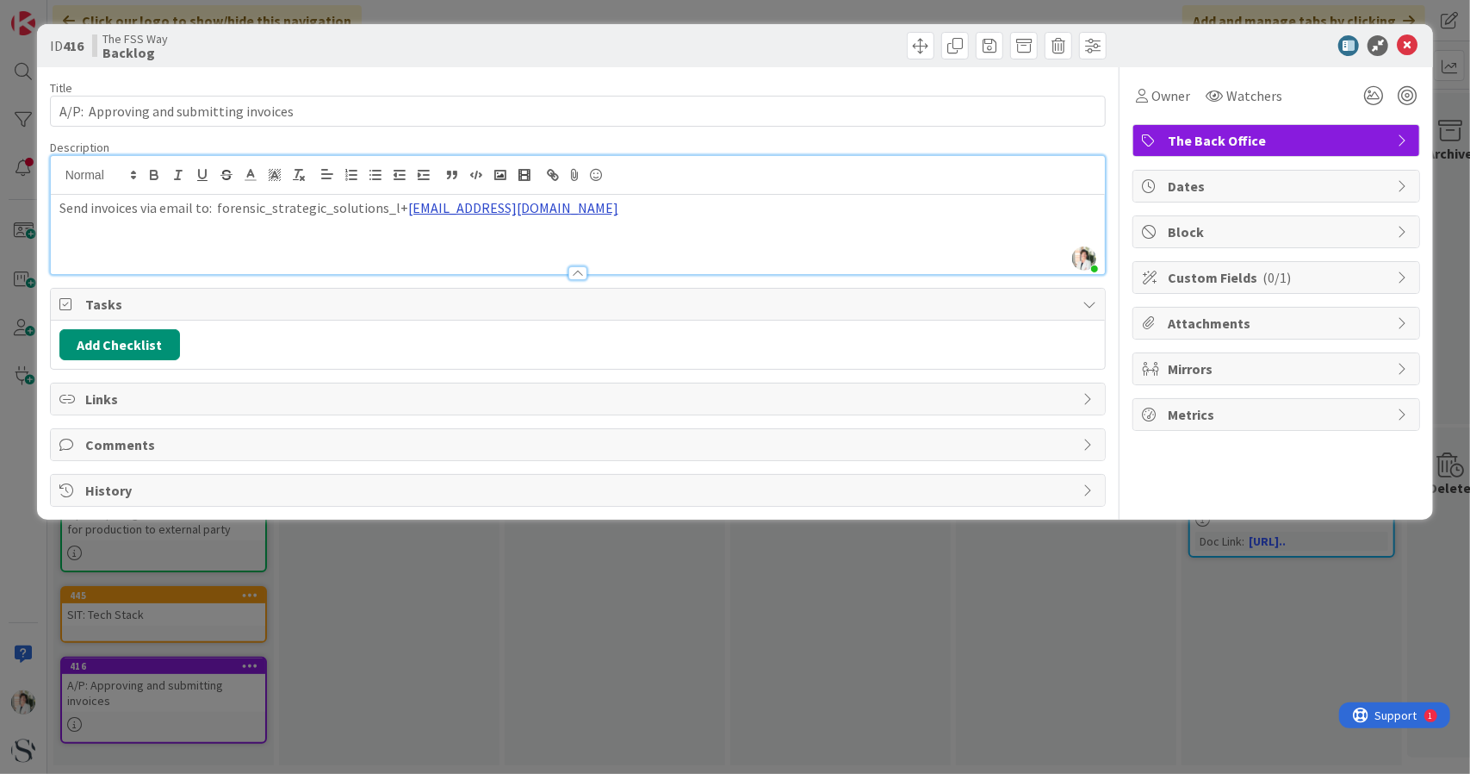
click at [474, 208] on link "[EMAIL_ADDRESS][DOMAIN_NAME]" at bounding box center [513, 207] width 210 height 17
click at [568, 241] on link at bounding box center [565, 240] width 40 height 13
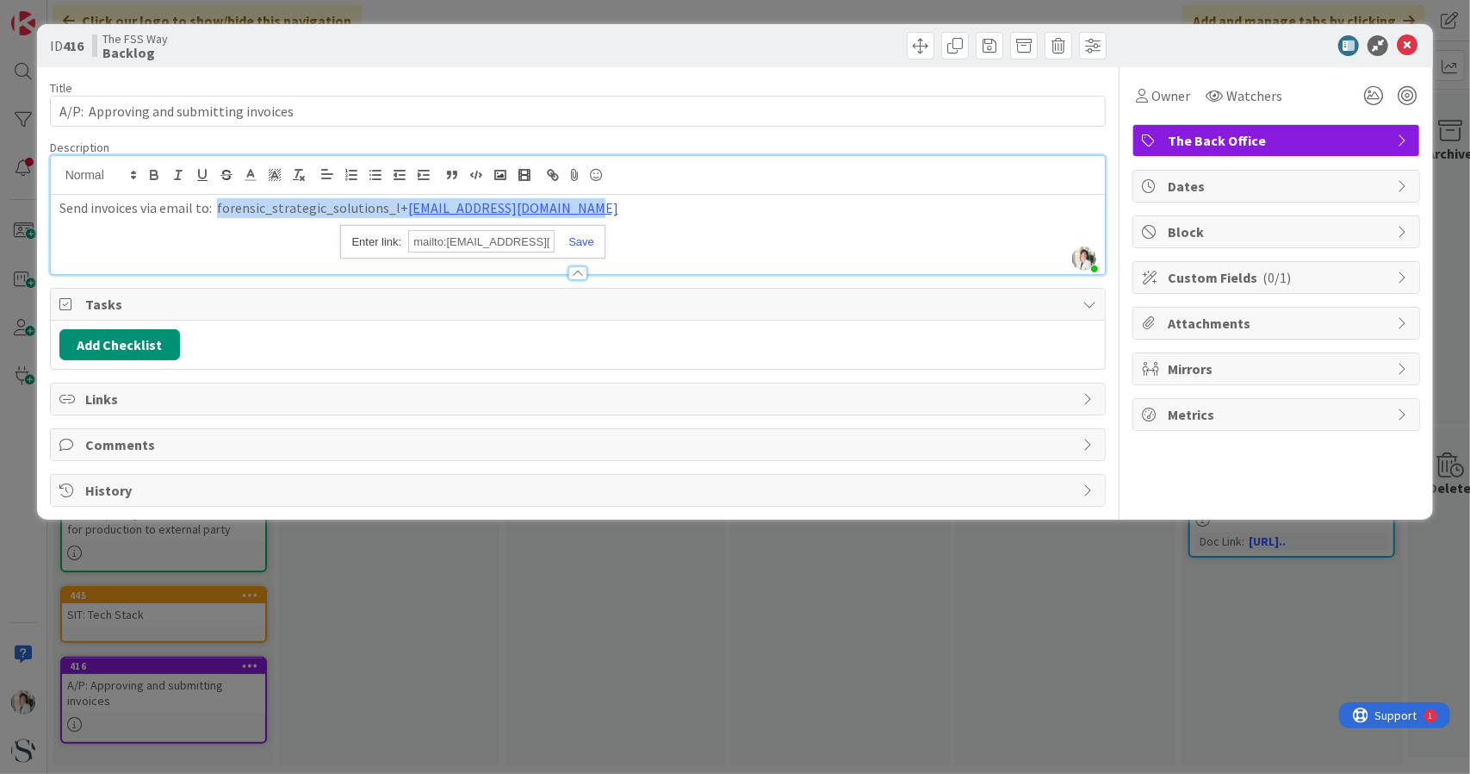
drag, startPoint x: 558, startPoint y: 205, endPoint x: 217, endPoint y: 208, distance: 341.1
click at [217, 208] on p "Send invoices via email to: forensic_strategic_solutions_l+ [EMAIL_ADDRESS][DOM…" at bounding box center [578, 208] width 1038 height 20
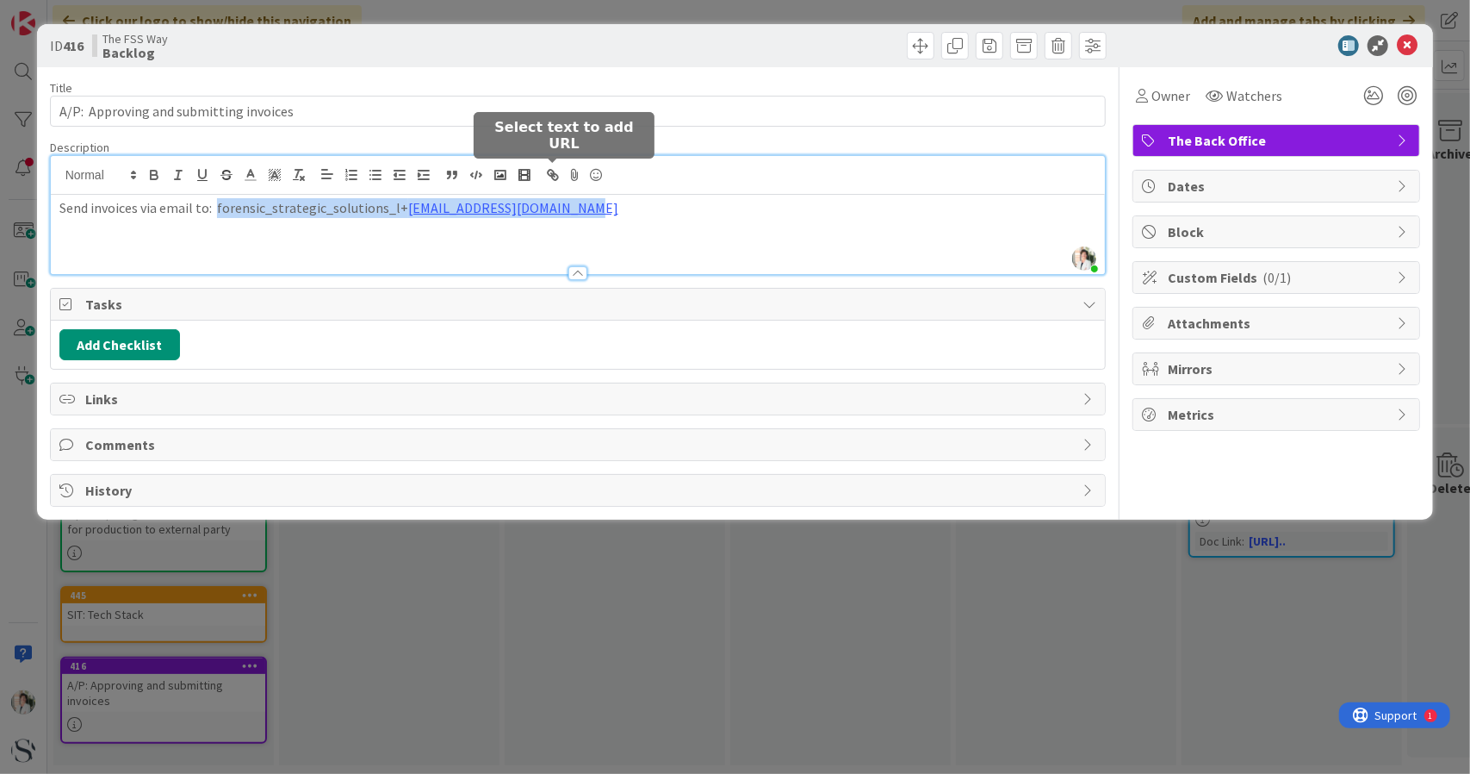
click at [555, 175] on line "button" at bounding box center [552, 174] width 3 height 3
type input "mailto:[EMAIL_ADDRESS][DOMAIN_NAME]"
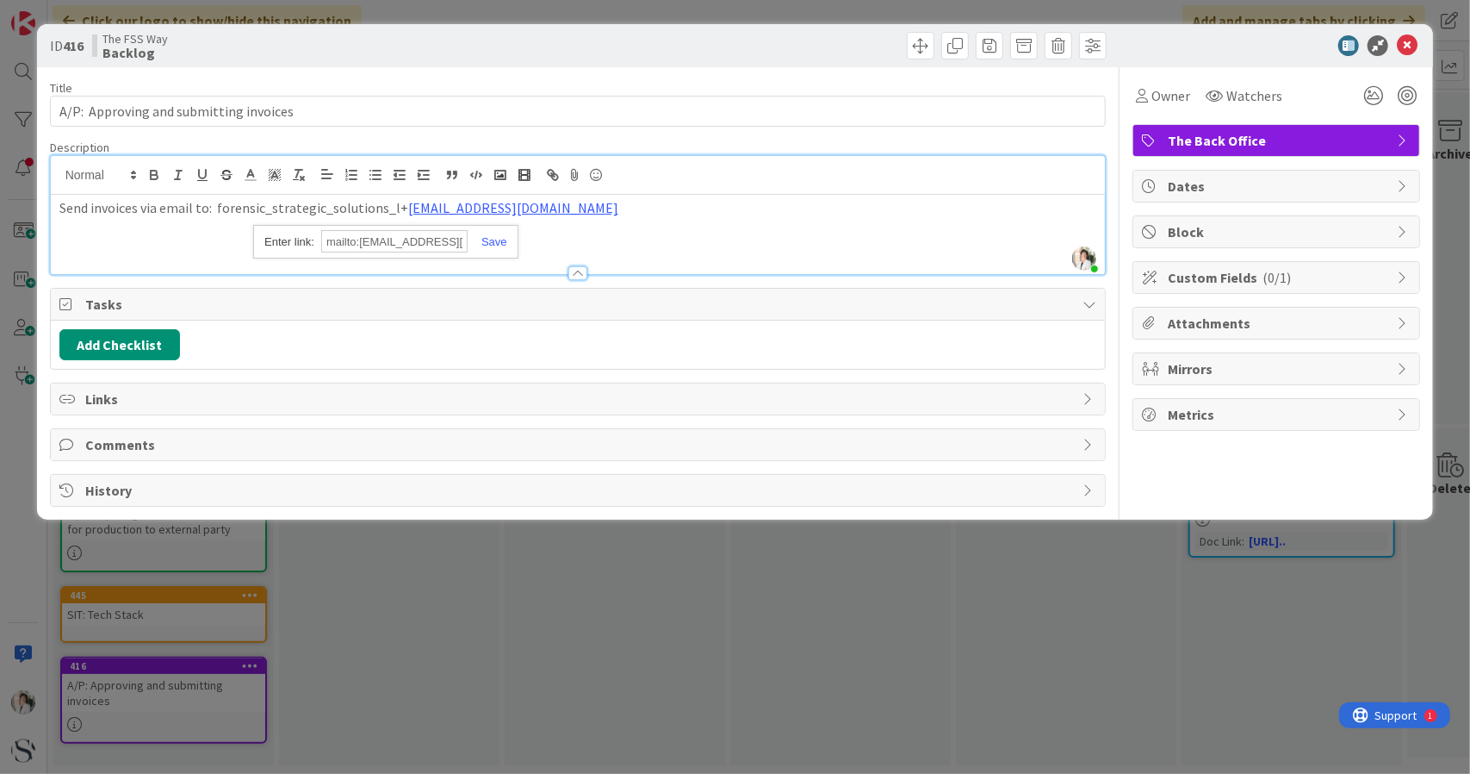
click at [566, 234] on p at bounding box center [578, 228] width 1038 height 20
click at [574, 204] on p "Send invoices via email to: forensic_strategic_solutions_l+ [EMAIL_ADDRESS][DOM…" at bounding box center [578, 208] width 1038 height 20
click at [219, 206] on p "Send invoices via email to: forensic_strategic_solutions_l+ [EMAIL_ADDRESS][DOM…" at bounding box center [578, 208] width 1038 height 20
click at [279, 204] on p "Send invoices via email to: forensic_strategic_solutions_l+ [EMAIL_ADDRESS][DOM…" at bounding box center [578, 208] width 1038 height 20
click at [219, 206] on p "Send invoices via email to: forensic_strategic_solutions_l+ [EMAIL_ADDRESS][DOM…" at bounding box center [578, 208] width 1038 height 20
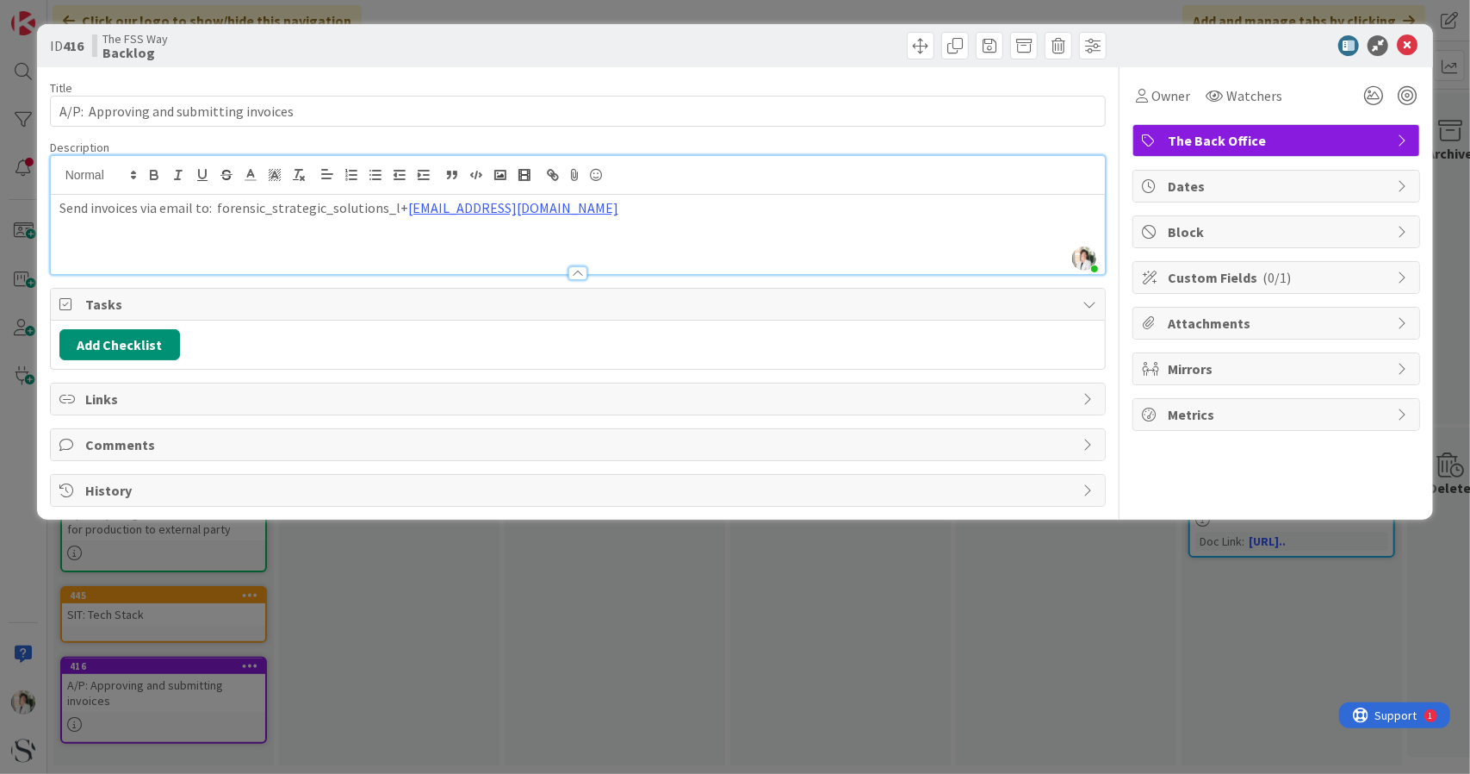
click at [279, 204] on p "Send invoices via email to: forensic_strategic_solutions_l+ [EMAIL_ADDRESS][DOM…" at bounding box center [578, 208] width 1038 height 20
click at [569, 209] on p "Send invoices via email to: forensic_strategic_solutions_l+ [EMAIL_ADDRESS][DOM…" at bounding box center [578, 208] width 1038 height 20
drag, startPoint x: 563, startPoint y: 206, endPoint x: 425, endPoint y: 215, distance: 139.0
click at [425, 215] on p "Send invoices via email to: forensic_strategic_solutions_l+ [EMAIL_ADDRESS][DOM…" at bounding box center [578, 208] width 1038 height 20
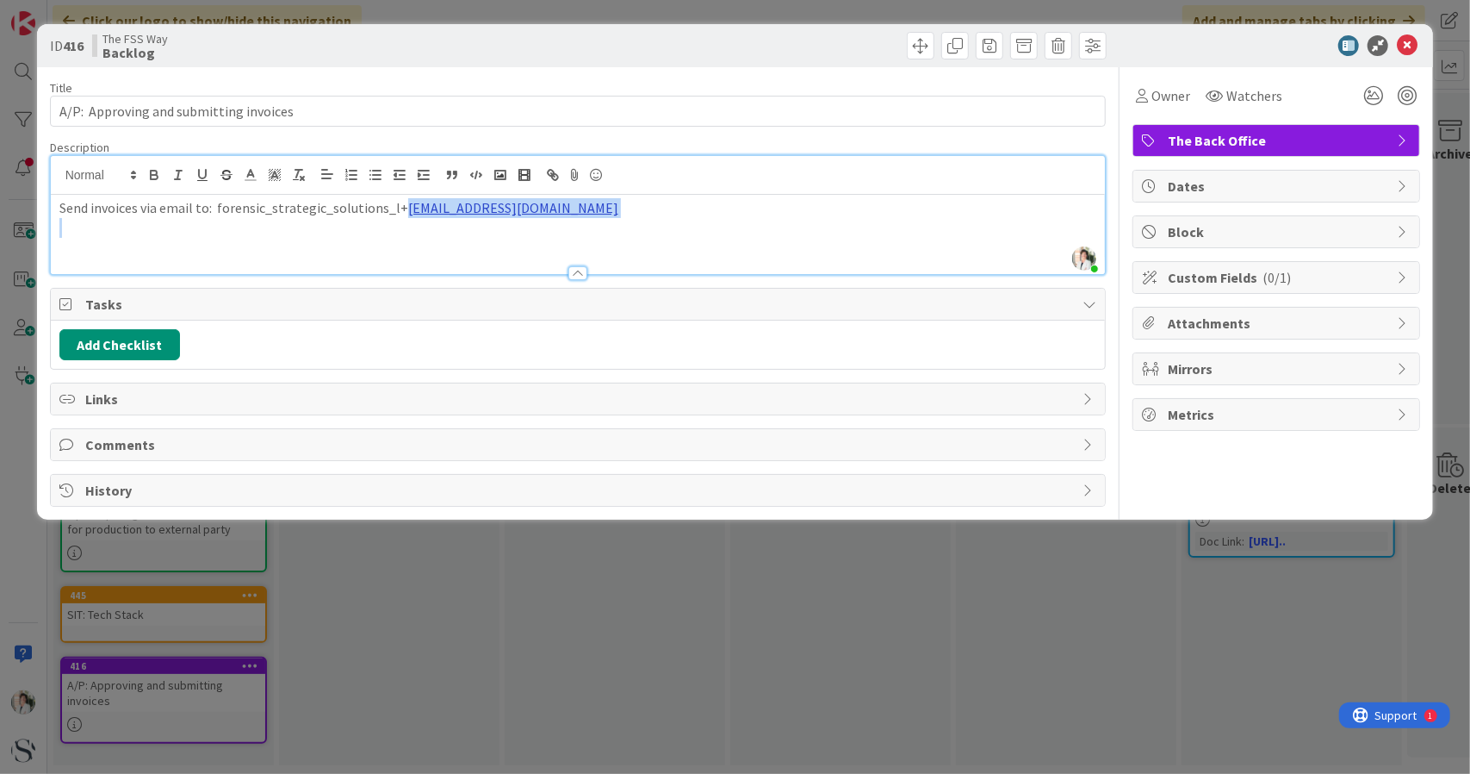
click at [474, 208] on link "[EMAIL_ADDRESS][DOMAIN_NAME]" at bounding box center [513, 207] width 210 height 17
click at [608, 249] on div "mailto:[EMAIL_ADDRESS][DOMAIN_NAME] mailto:[EMAIL_ADDRESS][DOMAIN_NAME]" at bounding box center [476, 241] width 340 height 33
click at [607, 242] on link at bounding box center [611, 240] width 48 height 13
drag, startPoint x: 217, startPoint y: 204, endPoint x: 553, endPoint y: 211, distance: 336.0
click at [553, 211] on p "Send invoices via email to: [EMAIL_ADDRESS][DOMAIN_NAME]" at bounding box center [578, 208] width 1038 height 20
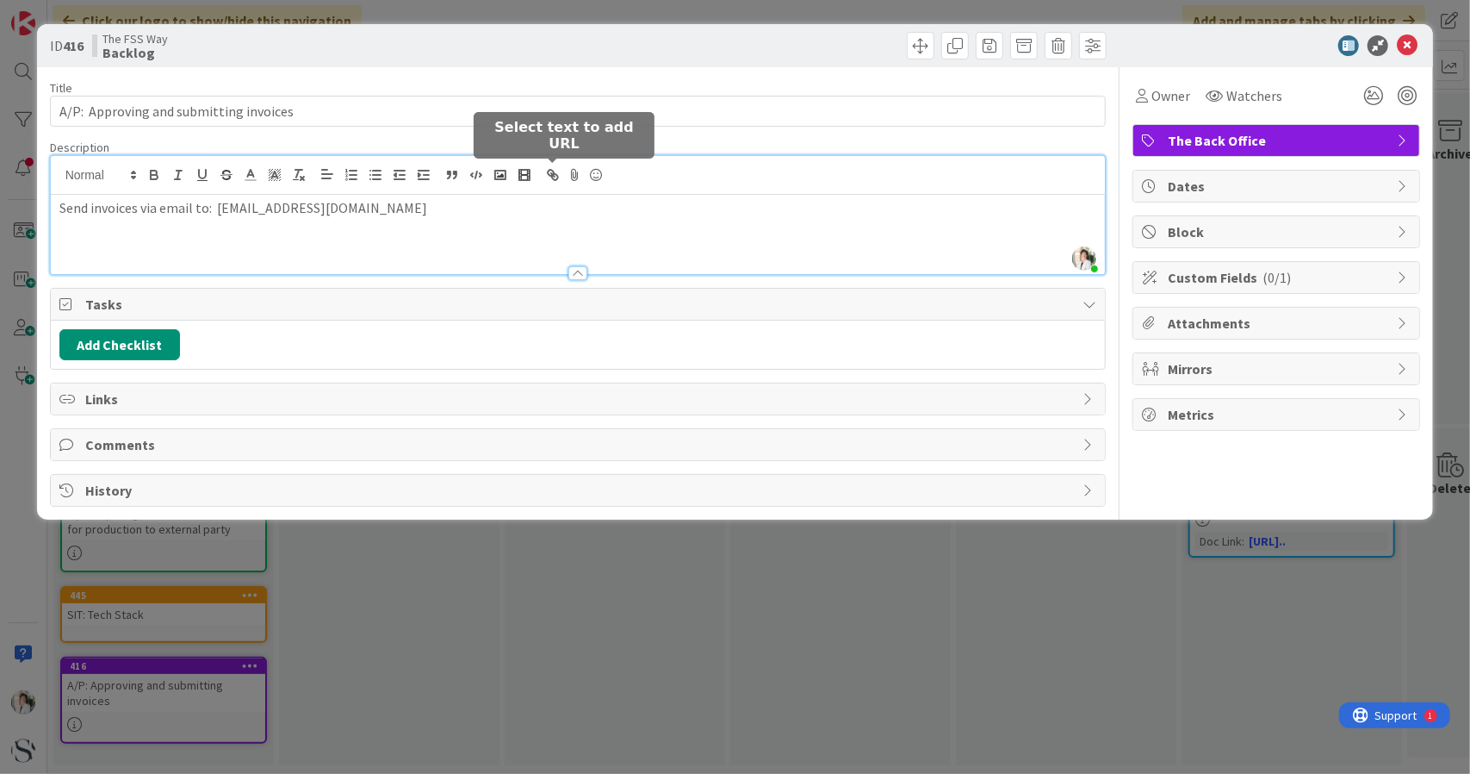
click at [554, 177] on icon "button" at bounding box center [553, 175] width 16 height 16
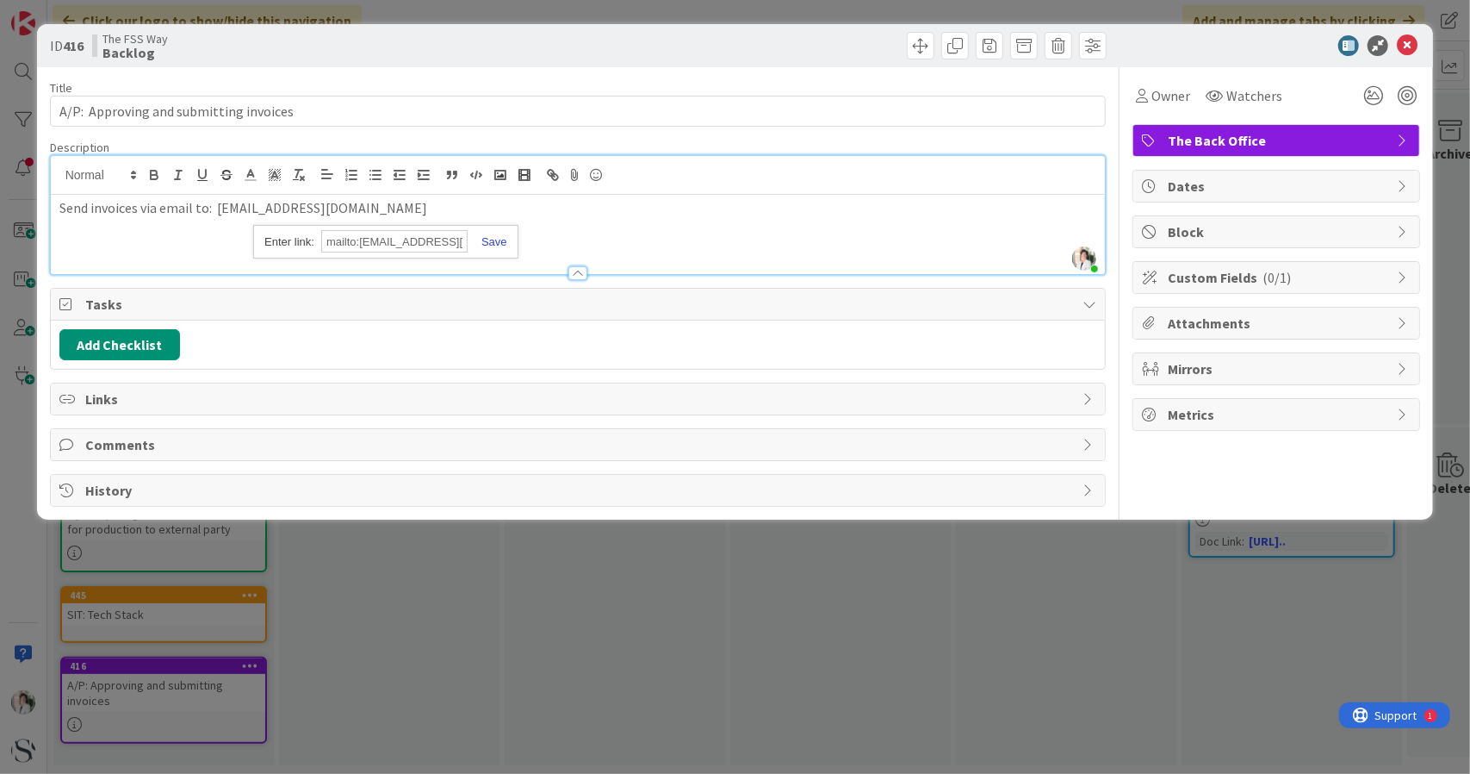
click at [500, 235] on link at bounding box center [488, 241] width 40 height 13
click at [574, 210] on p "Send invoices via email to: [EMAIL_ADDRESS][DOMAIN_NAME]" at bounding box center [578, 208] width 1038 height 20
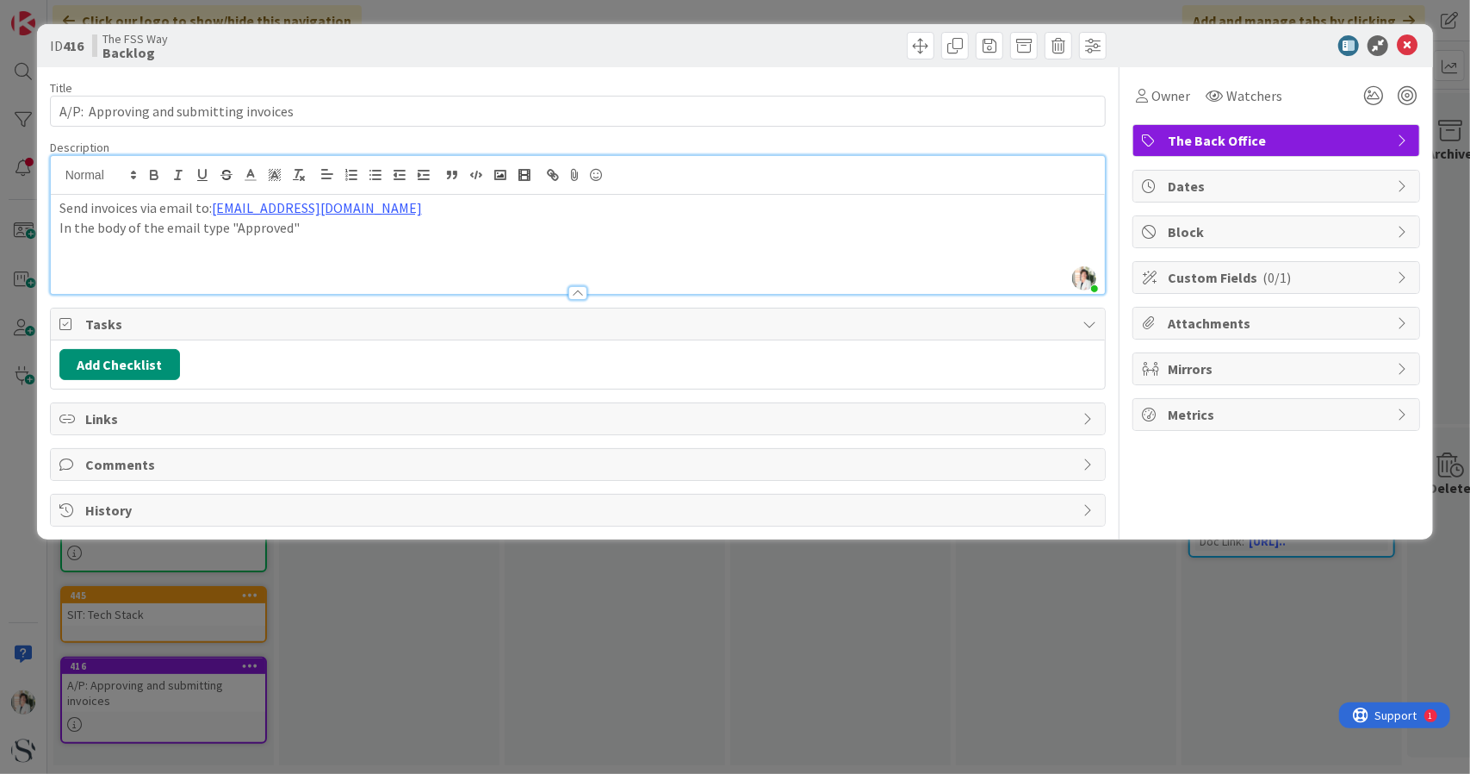
click at [91, 206] on p "Send invoices via email to: [EMAIL_ADDRESS][DOMAIN_NAME]" at bounding box center [578, 208] width 1038 height 20
click at [1406, 47] on icon at bounding box center [1407, 45] width 21 height 21
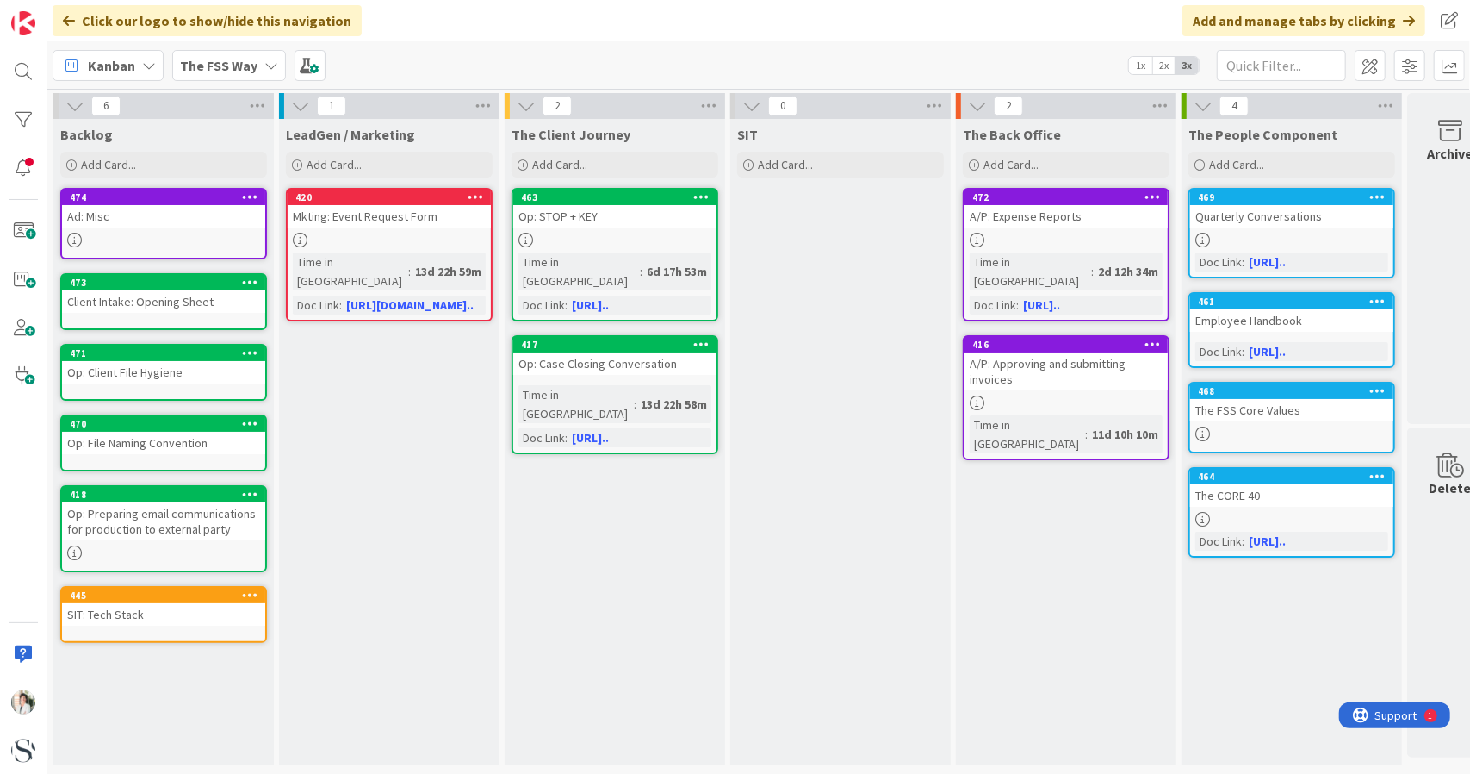
click at [1031, 352] on div "A/P: Approving and submitting invoices" at bounding box center [1066, 371] width 203 height 38
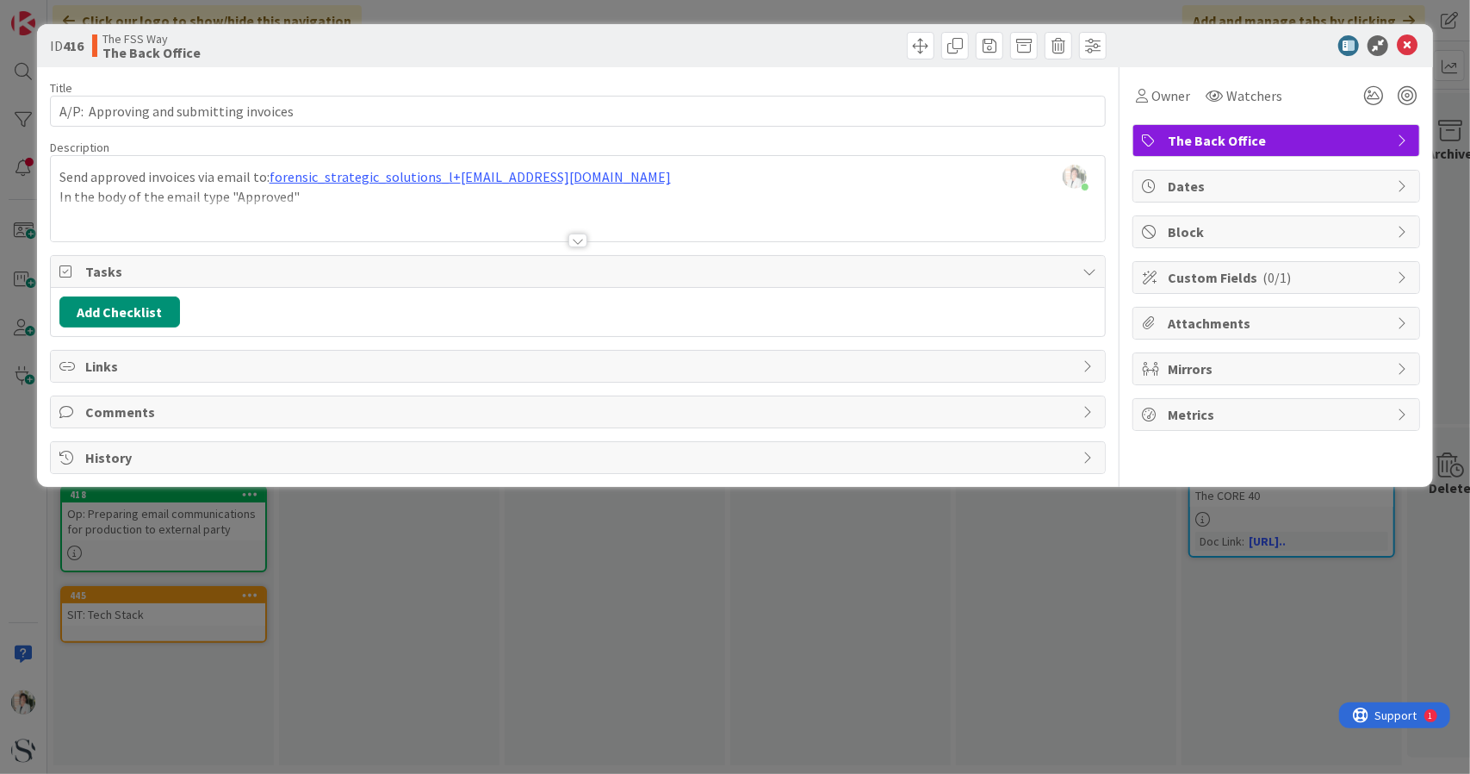
click at [307, 193] on div "Send approved invoices via email to: forensic_strategic_solutions_l+ [EMAIL_ADD…" at bounding box center [578, 203] width 1055 height 78
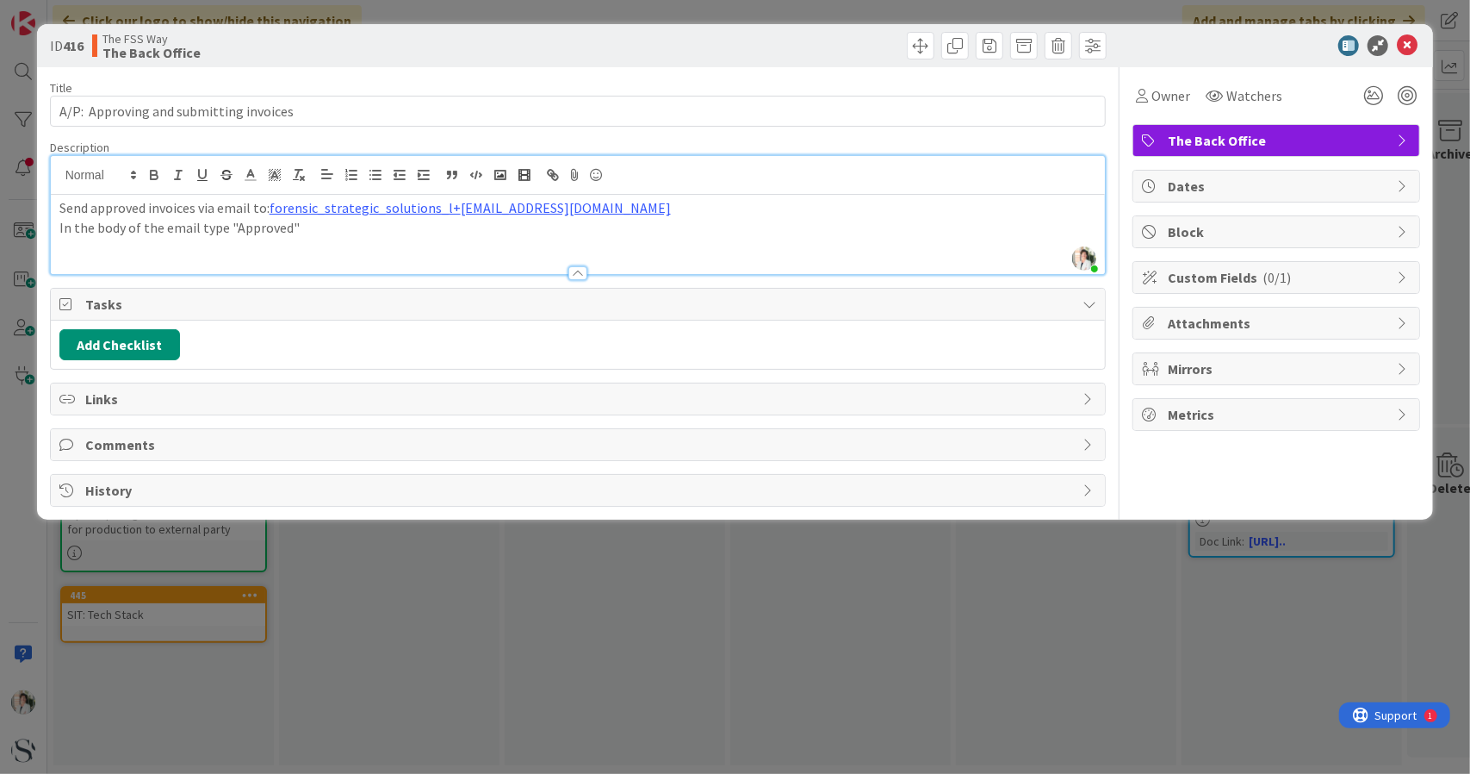
click at [54, 224] on div "Send approved invoices via email to: forensic_strategic_solutions_l+ [EMAIL_ADD…" at bounding box center [578, 234] width 1055 height 79
click at [1402, 47] on icon at bounding box center [1407, 45] width 21 height 21
